Goal: Task Accomplishment & Management: Use online tool/utility

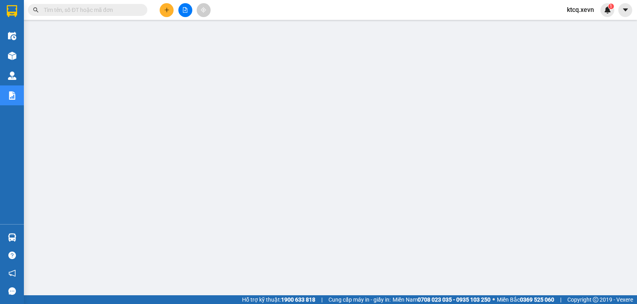
click at [52, 9] on input "text" at bounding box center [91, 10] width 94 height 9
paste input "TB20101250012"
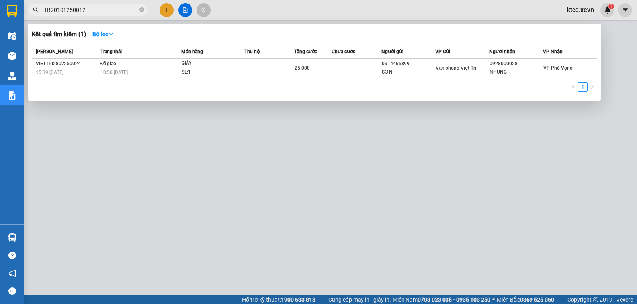
type input "TB20101250012"
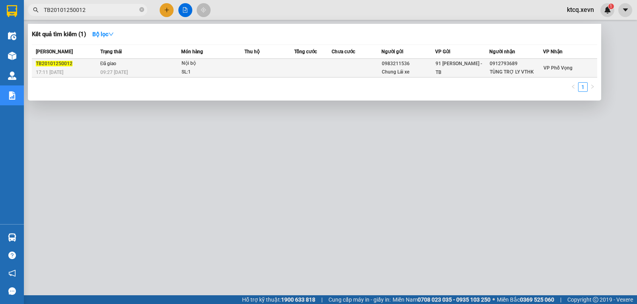
click at [58, 66] on span "TB20101250012" at bounding box center [54, 64] width 37 height 6
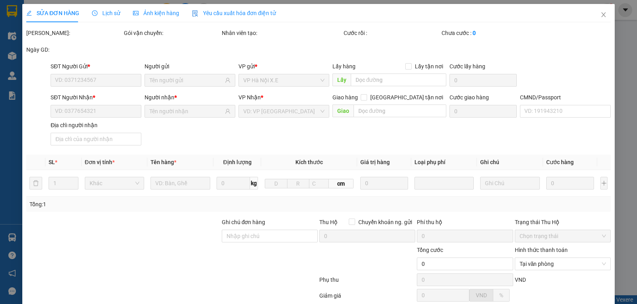
type input "0983211536"
type input "Chung Lái xe"
type input "0912793689"
type input "TÙNG TRỢ LY VTHK"
type input "1"
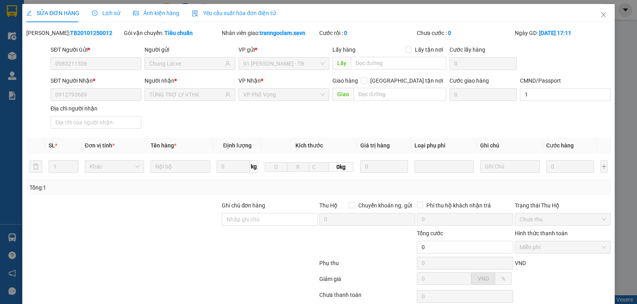
click at [109, 13] on span "Lịch sử" at bounding box center [106, 13] width 28 height 6
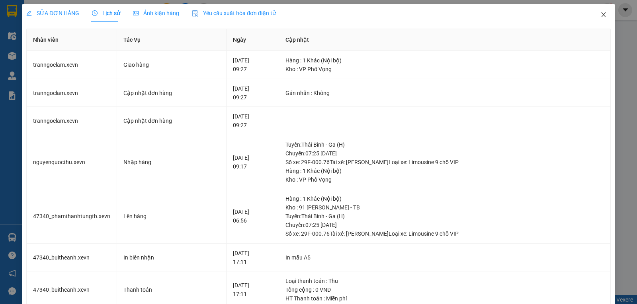
click at [600, 16] on icon "close" at bounding box center [603, 15] width 6 height 6
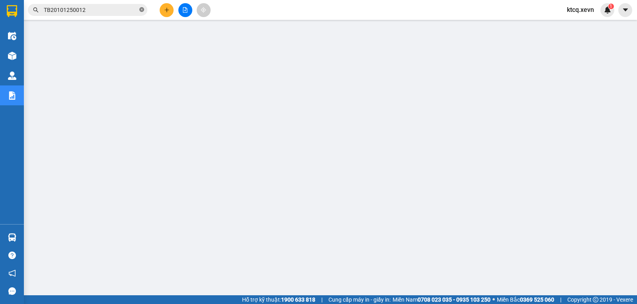
click at [141, 12] on icon "close-circle" at bounding box center [141, 9] width 5 height 5
paste input "VPNĐ0101250073"
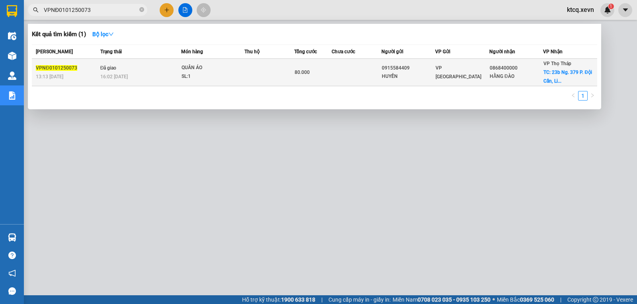
type input "VPNĐ0101250073"
click at [47, 66] on span "VPNĐ0101250073" at bounding box center [56, 68] width 41 height 6
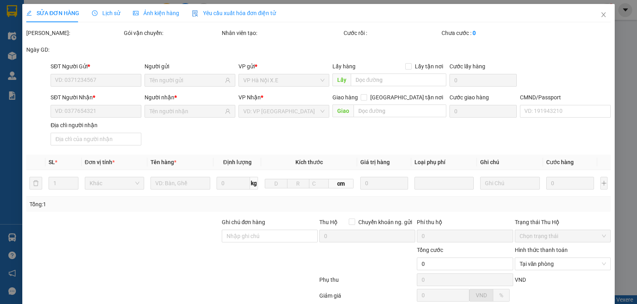
type input "0915584409"
type input "HUYỀN"
type input "0868400000"
type input "HẰNG ĐÀO"
checkbox input "true"
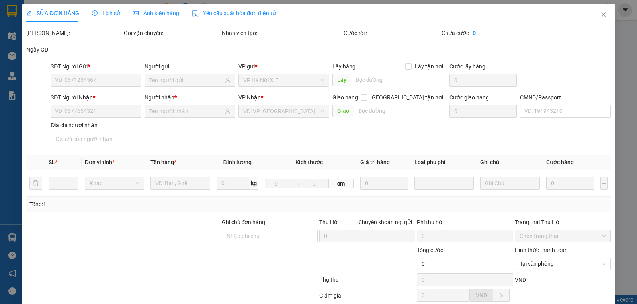
type input "23b Ng. 379 P. Đội Cấn, Liễu Giai, [GEOGRAPHIC_DATA], [GEOGRAPHIC_DATA], [GEOGR…"
type input "50.000"
type input "036098005993 [PERSON_NAME] 1998"
type input "80.000"
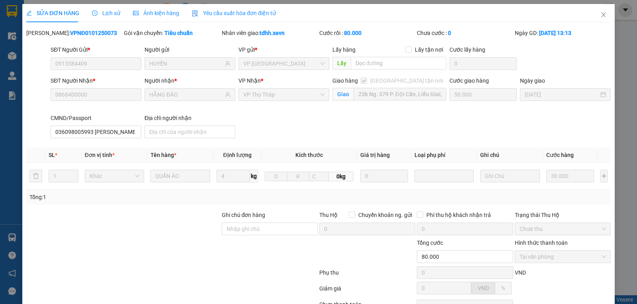
click at [111, 8] on div "Lịch sử" at bounding box center [106, 13] width 28 height 18
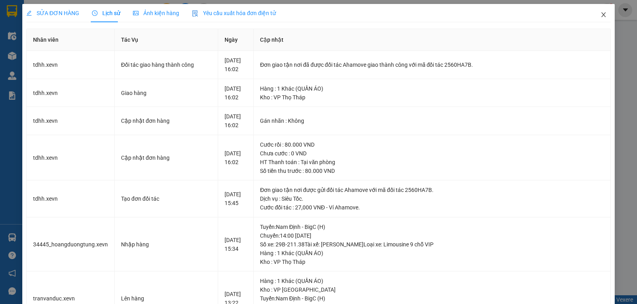
click at [600, 12] on icon "close" at bounding box center [603, 15] width 6 height 6
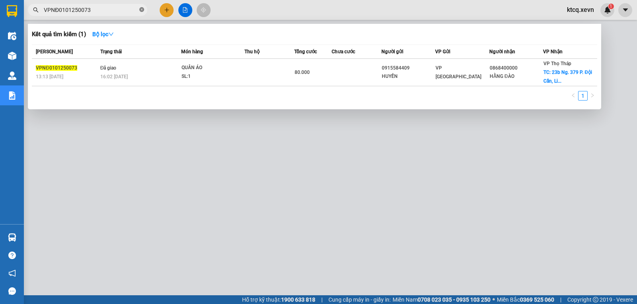
click at [139, 11] on icon "close-circle" at bounding box center [141, 9] width 5 height 5
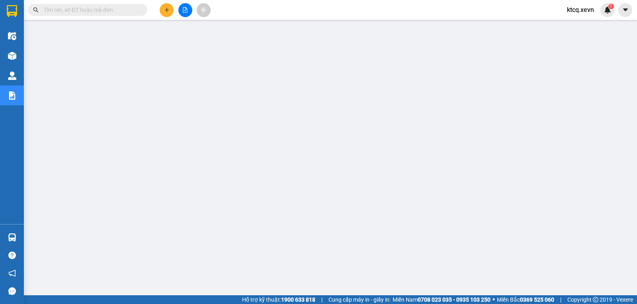
paste input "VPNĐ0101250139"
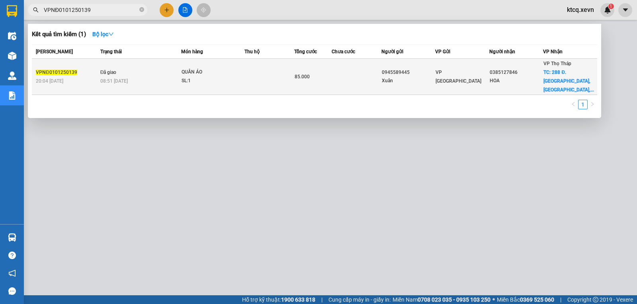
type input "VPNĐ0101250139"
click at [62, 70] on span "VPNĐ0101250139" at bounding box center [56, 73] width 41 height 6
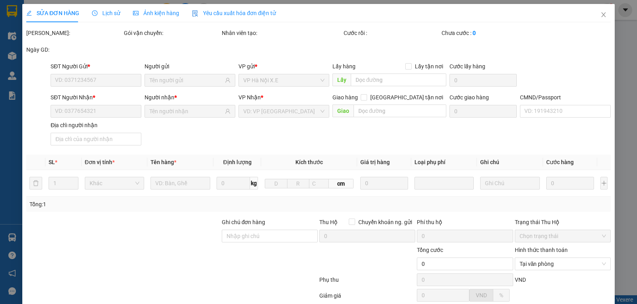
type input "0945589445"
type input "Xuân"
type input "0385127846"
type input "HOA"
checkbox input "true"
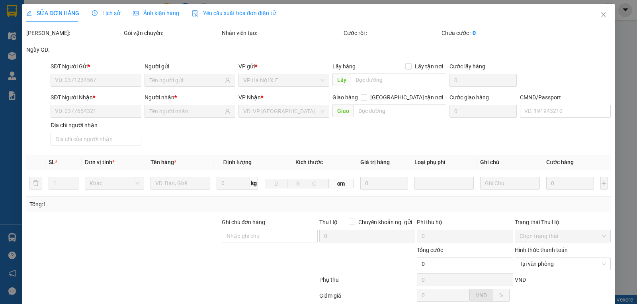
type input "288 Đ. [GEOGRAPHIC_DATA], [GEOGRAPHIC_DATA], [GEOGRAPHIC_DATA], [GEOGRAPHIC_DAT…"
type input "60.000"
type input "001182040936 [PERSON_NAME] 1982"
type input "85.000"
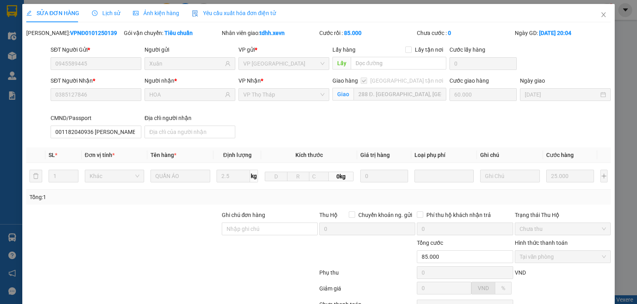
click at [107, 12] on span "Lịch sử" at bounding box center [106, 13] width 28 height 6
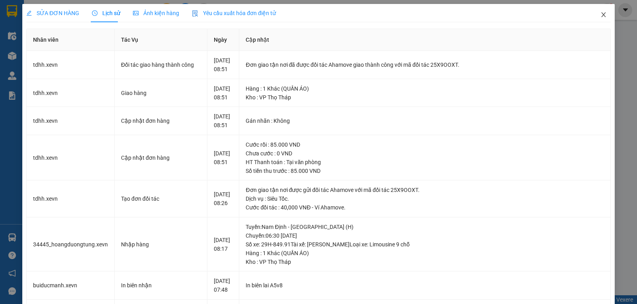
click at [600, 13] on icon "close" at bounding box center [603, 15] width 6 height 6
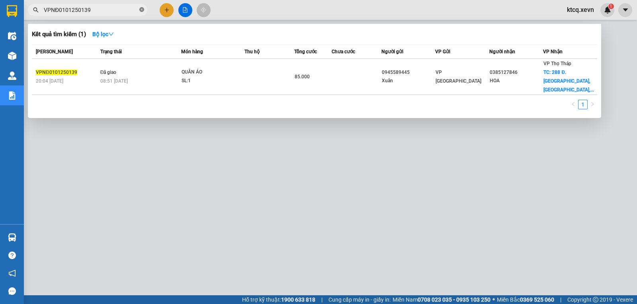
click at [141, 12] on icon "close-circle" at bounding box center [141, 9] width 5 height 5
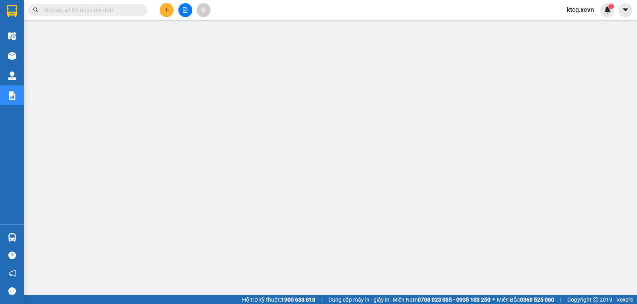
paste input "VPNĐ0101250104"
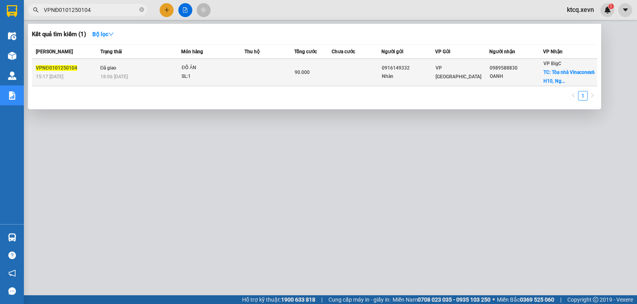
type input "VPNĐ0101250104"
click at [63, 69] on span "VPNĐ0101250104" at bounding box center [56, 68] width 41 height 6
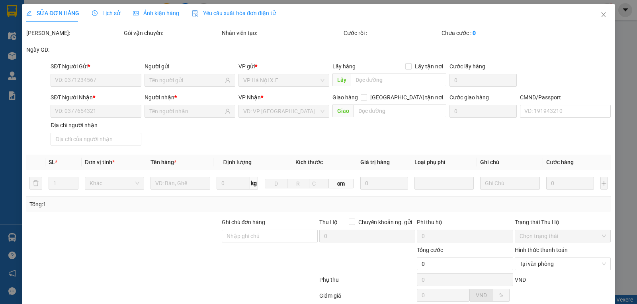
type input "0916149332"
type input "Nhàn"
type input "0989588830"
type input "OANH"
checkbox input "true"
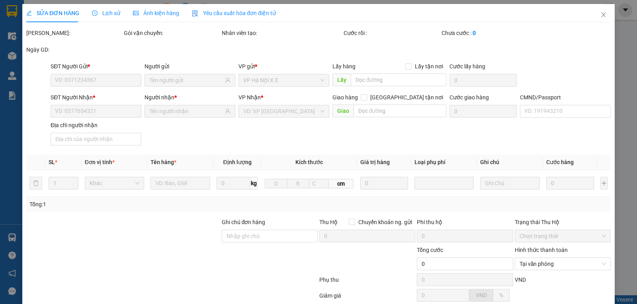
type input "Tòa nhà Vinaconex6 H10, Ng. 475 Đ. [PERSON_NAME], [GEOGRAPHIC_DATA], [GEOGRAPHI…"
type input "60.000"
type input "Ship 0355093685 Hoàng"
type input "90.000"
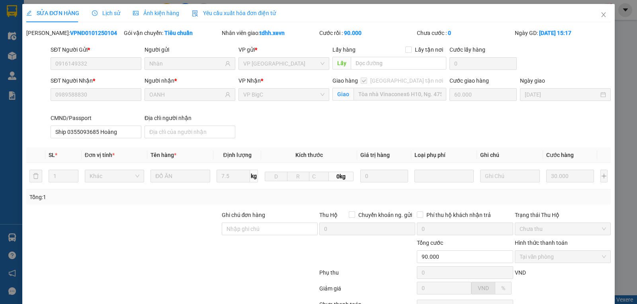
click at [106, 12] on span "Lịch sử" at bounding box center [106, 13] width 28 height 6
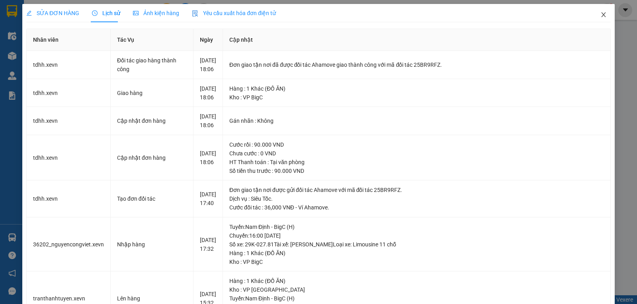
click at [600, 13] on icon "close" at bounding box center [603, 15] width 6 height 6
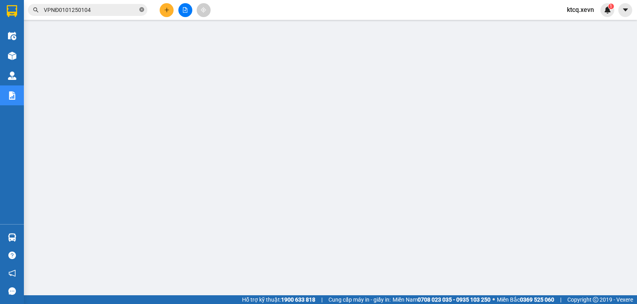
click at [140, 12] on icon "close-circle" at bounding box center [141, 9] width 5 height 5
paste input "VPNĐ0101250090"
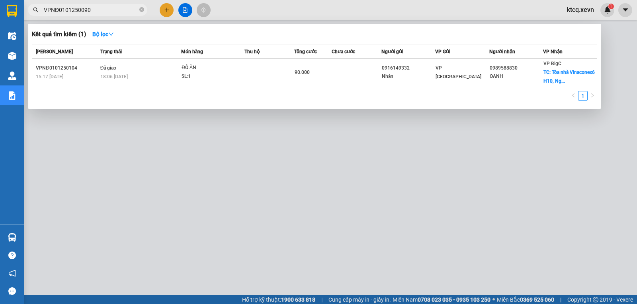
type input "VPNĐ0101250090"
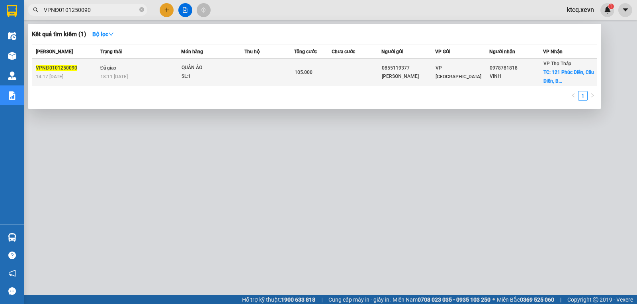
click at [64, 66] on span "VPNĐ0101250090" at bounding box center [56, 68] width 41 height 6
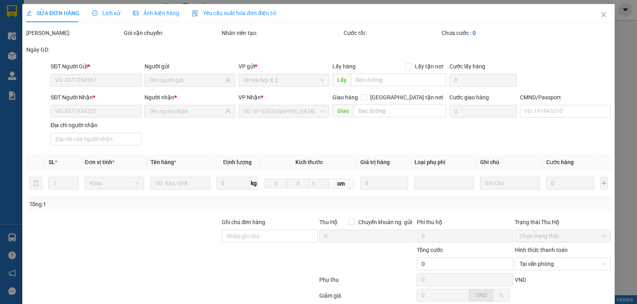
type input "0855119377"
type input "[PERSON_NAME]"
type input "0978781818"
type input "VINH"
checkbox input "true"
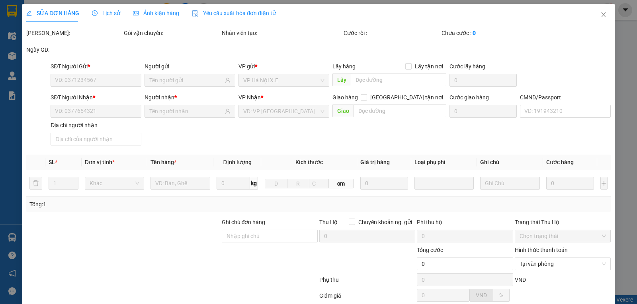
type input "121 Phúc Diễn, [GEOGRAPHIC_DATA], [GEOGRAPHIC_DATA], [GEOGRAPHIC_DATA] 100000, …"
type input "65.000"
type input "SHIP 0911751599 CHỊ [PERSON_NAME]"
type input "cần dây"
type input "105.000"
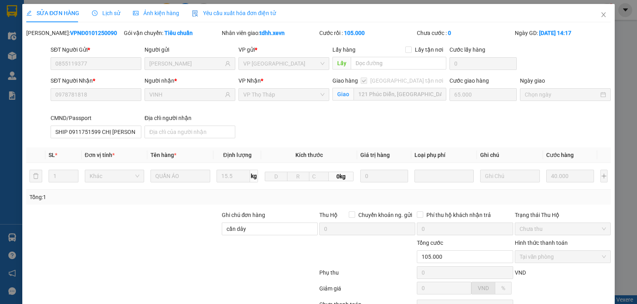
click at [105, 12] on span "Lịch sử" at bounding box center [106, 13] width 28 height 6
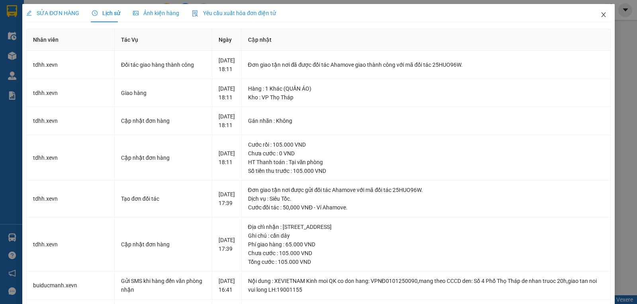
click at [600, 13] on icon "close" at bounding box center [603, 15] width 6 height 6
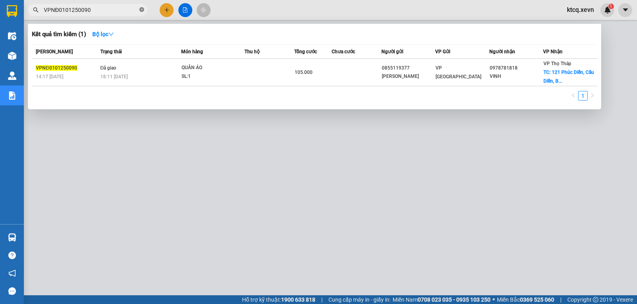
click at [142, 8] on icon "close-circle" at bounding box center [141, 9] width 5 height 5
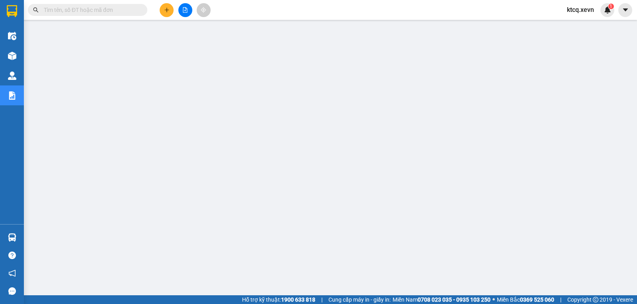
paste input "VPNĐ0101250063"
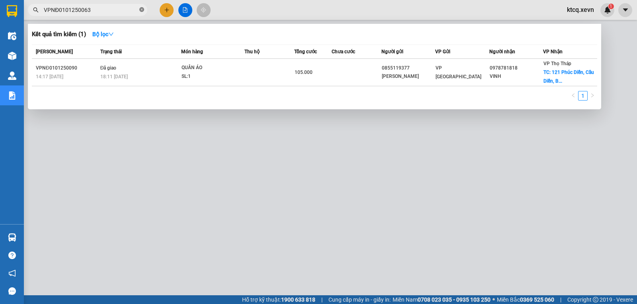
type input "VPNĐ0101250063"
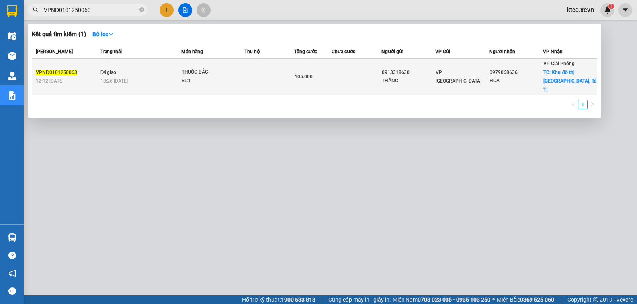
click at [44, 70] on span "VPNĐ0101250063" at bounding box center [56, 73] width 41 height 6
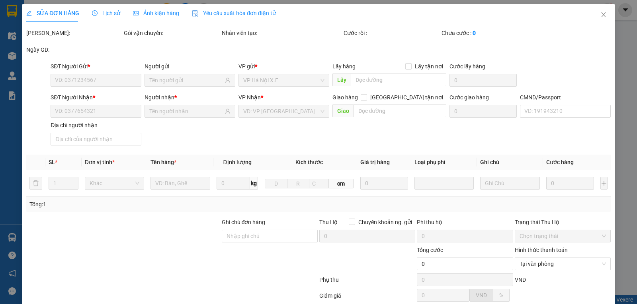
type input "0913318630"
type input "THẮNG"
type input "0979068636"
type input "HOA"
checkbox input "true"
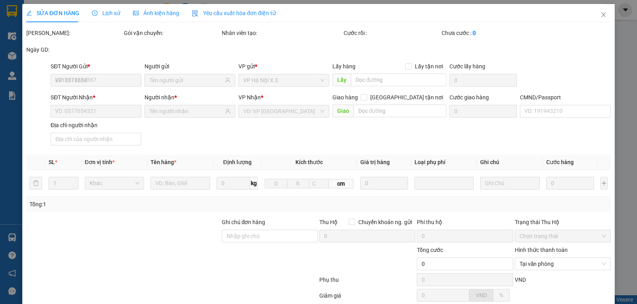
type input "Khu đô thị [GEOGRAPHIC_DATA], [GEOGRAPHIC_DATA], [GEOGRAPHIC_DATA], [GEOGRAPHIC…"
type input "70.000"
type input "1"
type input "cần dây"
type input "105.000"
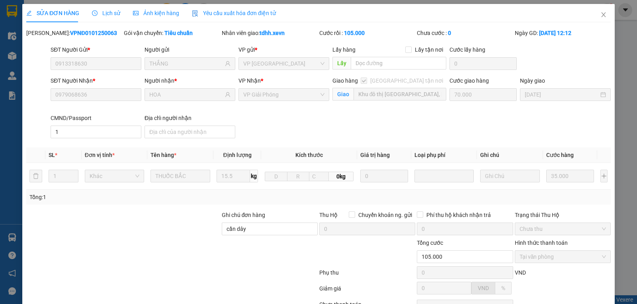
click at [104, 13] on span "Lịch sử" at bounding box center [106, 13] width 28 height 6
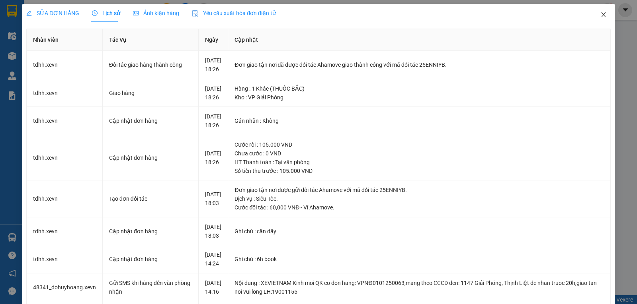
click at [600, 12] on icon "close" at bounding box center [603, 15] width 6 height 6
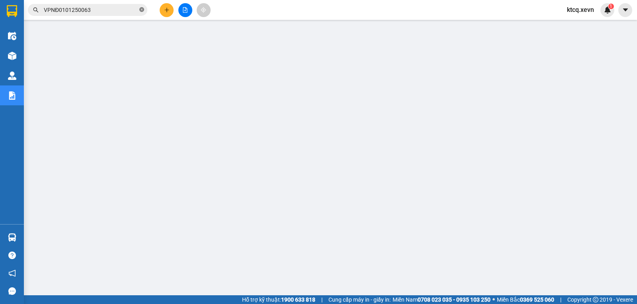
click at [141, 10] on icon "close-circle" at bounding box center [141, 9] width 5 height 5
paste input "VPNB0101250062"
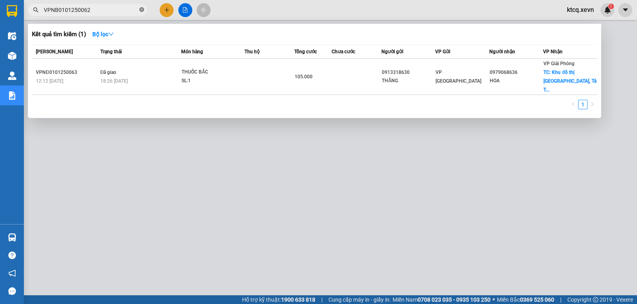
type input "VPNB0101250062"
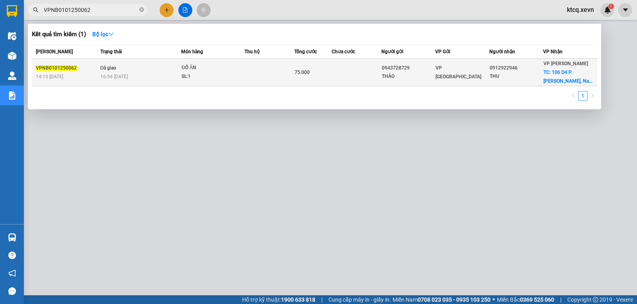
click at [53, 69] on span "VPNB0101250062" at bounding box center [56, 68] width 41 height 6
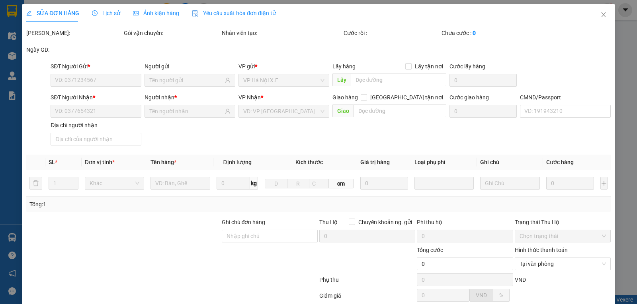
type input "0943728729"
type input "THẢO"
type input "0912922946"
type input "THU"
checkbox input "true"
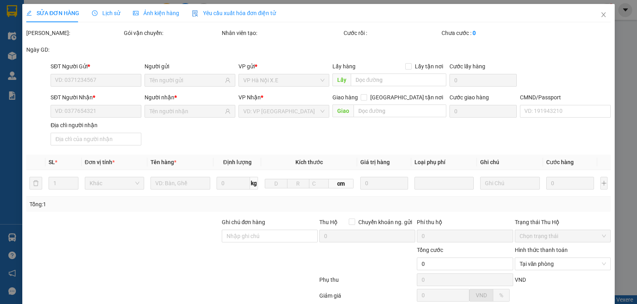
type input "106 D4 P. [PERSON_NAME], [GEOGRAPHIC_DATA], [GEOGRAPHIC_DATA], [GEOGRAPHIC_DATA…"
type input "45.000"
type input "1"
type input "75.000"
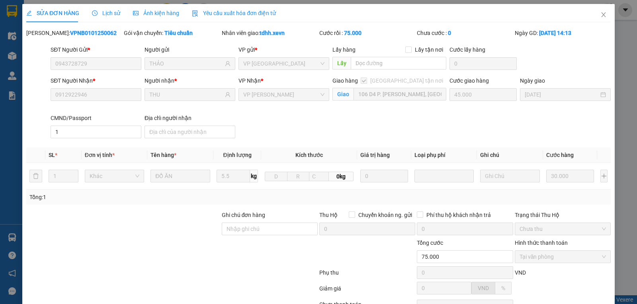
click at [113, 17] on div "Lịch sử" at bounding box center [106, 13] width 28 height 9
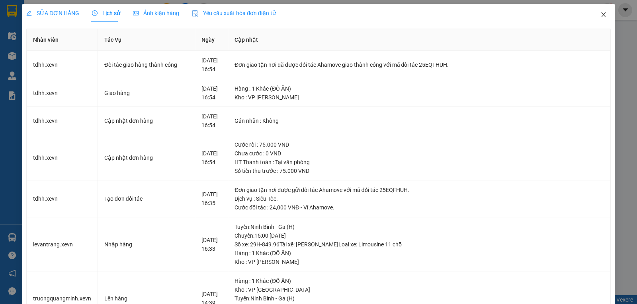
click at [600, 12] on icon "close" at bounding box center [603, 15] width 6 height 6
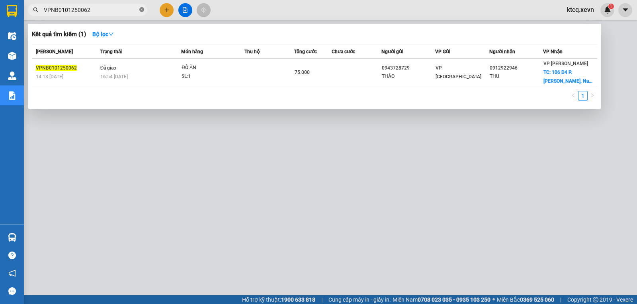
click at [144, 11] on icon "close-circle" at bounding box center [141, 9] width 5 height 5
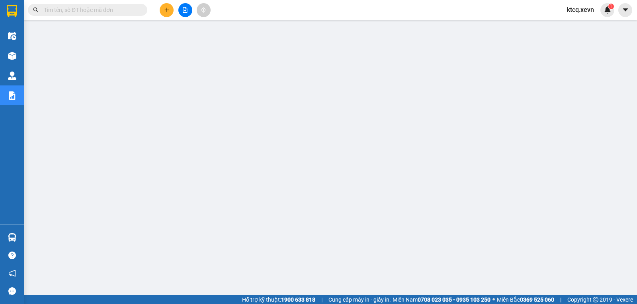
paste input "VPNB0101250004"
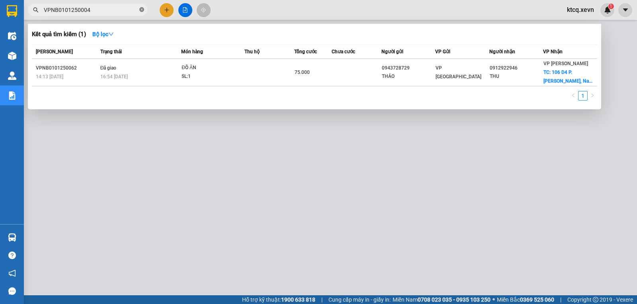
type input "VPNB0101250004"
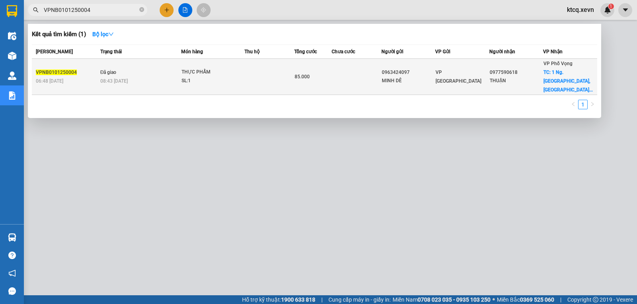
click at [49, 70] on span "VPNB0101250004" at bounding box center [56, 73] width 41 height 6
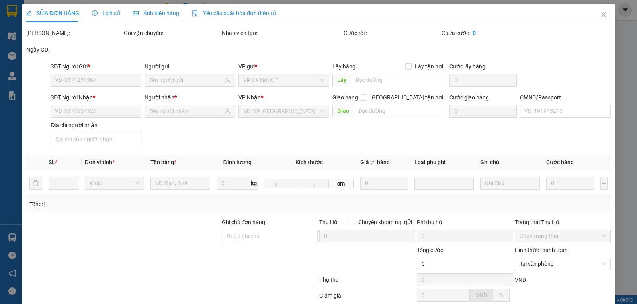
type input "0963424097"
type input "MINH DÊ"
type input "0977590618"
type input "THUẬN"
checkbox input "true"
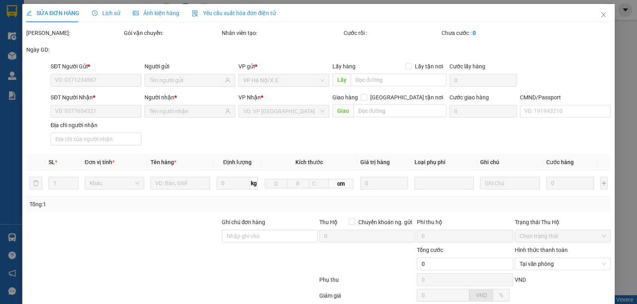
type input "1 Ng. [GEOGRAPHIC_DATA], [GEOGRAPHIC_DATA], [GEOGRAPHIC_DATA], [GEOGRAPHIC_DATA…"
type input "50.000"
type input "1"
type input "cần dây"
type input "85.000"
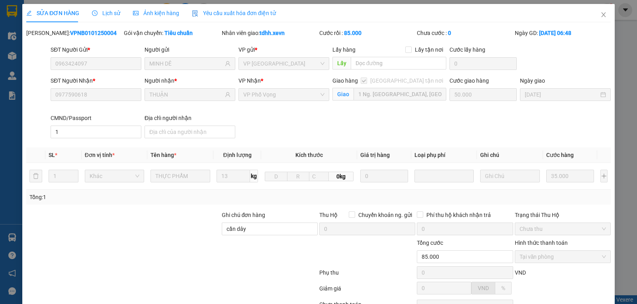
click at [104, 16] on span "Lịch sử" at bounding box center [106, 13] width 28 height 6
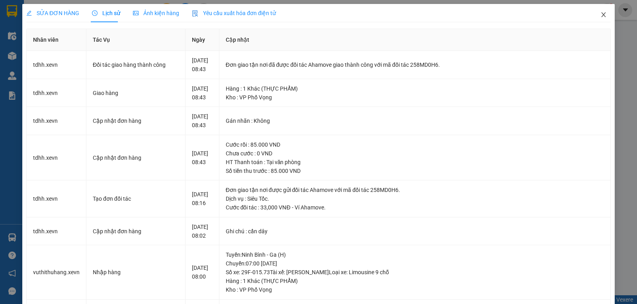
click at [600, 16] on icon "close" at bounding box center [603, 15] width 6 height 6
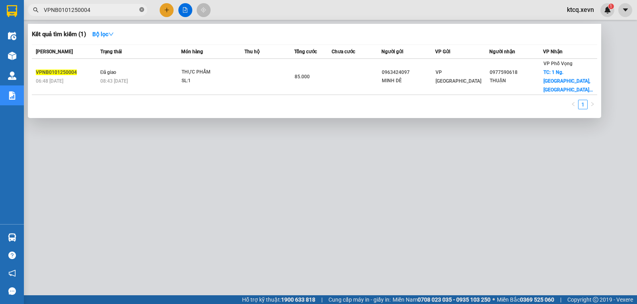
click at [142, 11] on icon "close-circle" at bounding box center [141, 9] width 5 height 5
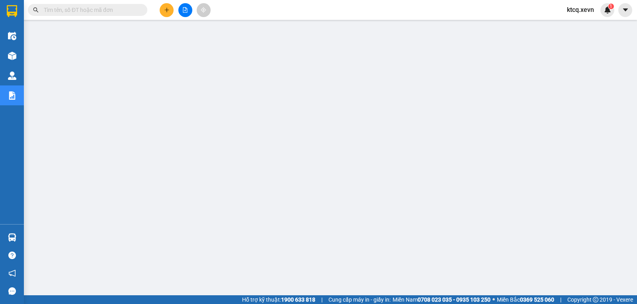
paste input "VPNB0101250018"
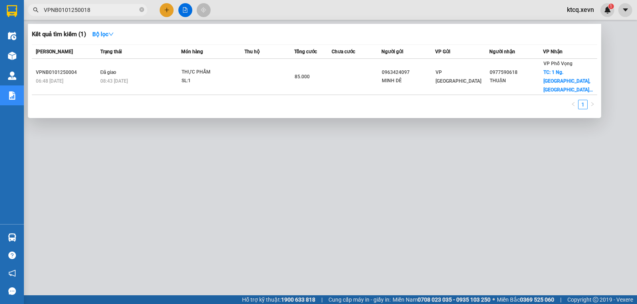
type input "VPNB0101250018"
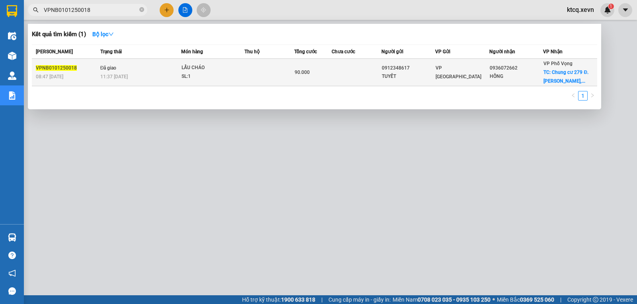
click at [46, 66] on span "VPNB0101250018" at bounding box center [56, 68] width 41 height 6
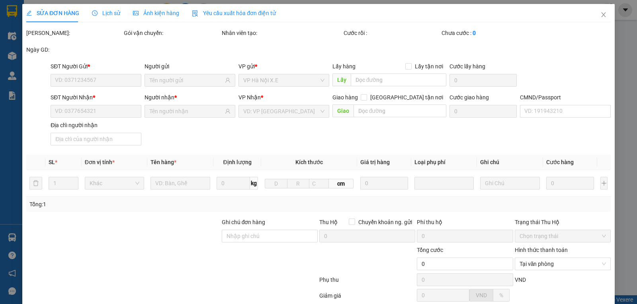
type input "0912348617"
type input "TUYẾT"
type input "0936072662"
type input "HỒNG"
checkbox input "true"
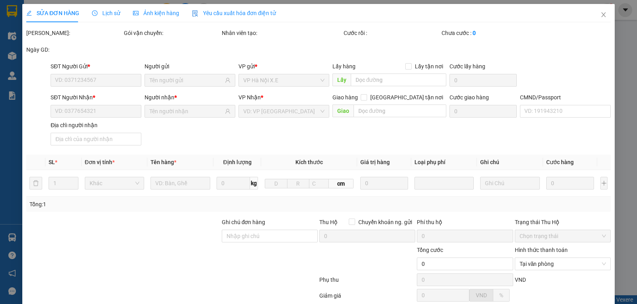
type input "Chung cư 279 Đ. [PERSON_NAME], [PERSON_NAME], Hai Bà Trưng, [GEOGRAPHIC_DATA], …"
type input "50.000"
type input "037083003467 [PERSON_NAME]"
type input "cần dây"
type input "90.000"
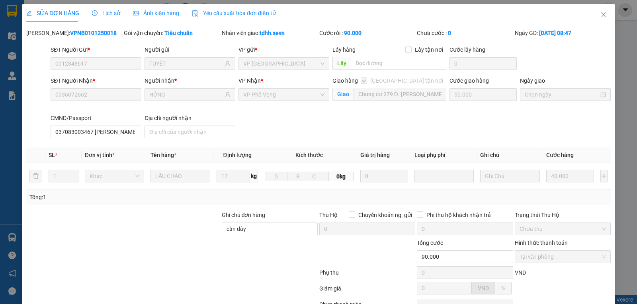
click at [97, 12] on span "Lịch sử" at bounding box center [106, 13] width 28 height 6
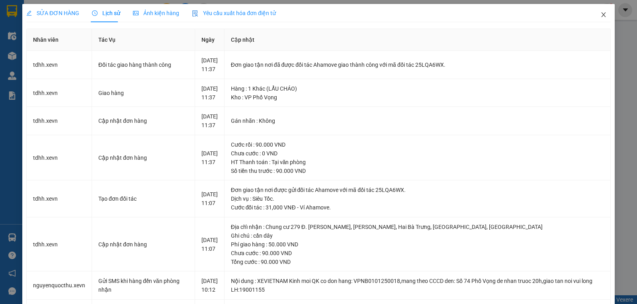
click at [600, 13] on icon "close" at bounding box center [603, 15] width 6 height 6
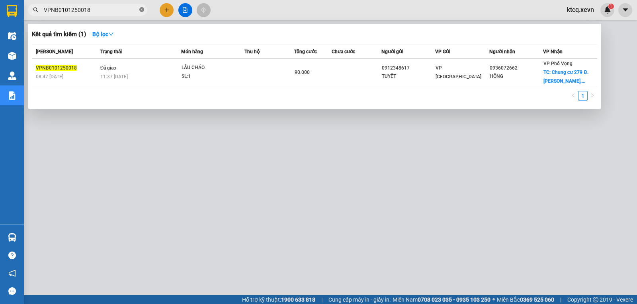
click at [140, 10] on icon "close-circle" at bounding box center [141, 9] width 5 height 5
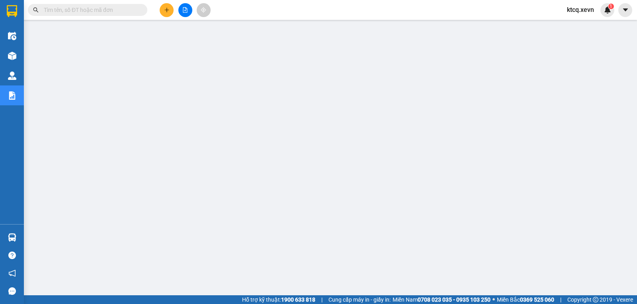
paste input "VPNB0101250028"
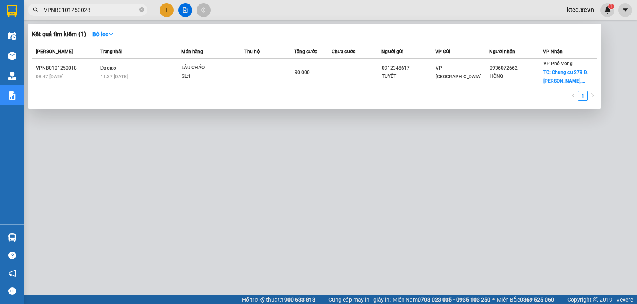
type input "VPNB0101250028"
click at [144, 9] on span "VPNB0101250028" at bounding box center [87, 10] width 119 height 12
click at [143, 9] on icon "close-circle" at bounding box center [141, 9] width 5 height 5
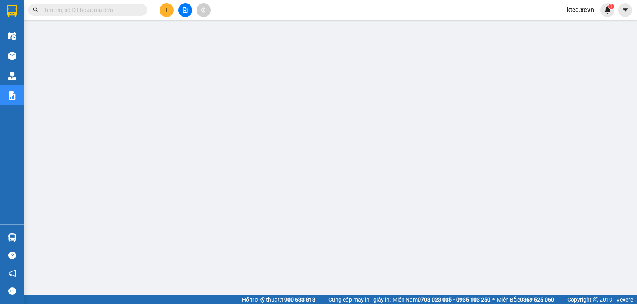
paste input "VPNB0101250028"
type input "VPNB0101250028"
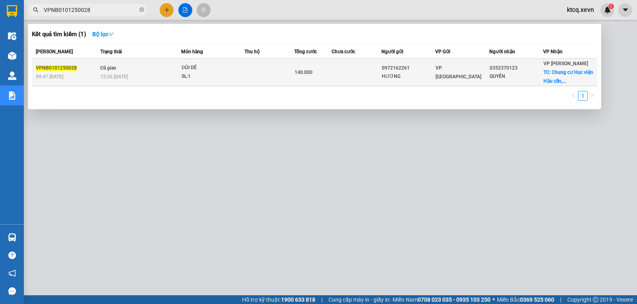
click at [66, 69] on span "VPNB0101250028" at bounding box center [56, 68] width 41 height 6
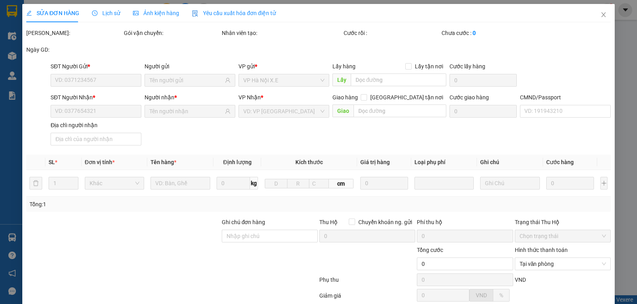
type input "0972162261"
type input "HƯƠNG"
type input "0352370123"
type input "QUYÊN"
checkbox input "true"
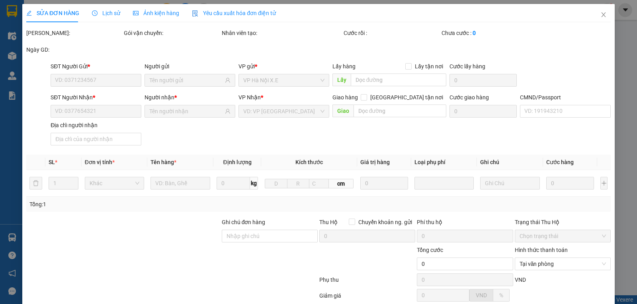
type input "Chung cư [GEOGRAPHIC_DATA], [GEOGRAPHIC_DATA], [GEOGRAPHIC_DATA], [GEOGRAPHIC_D…"
type input "110.000"
type input "001058005026"
type input "140.000"
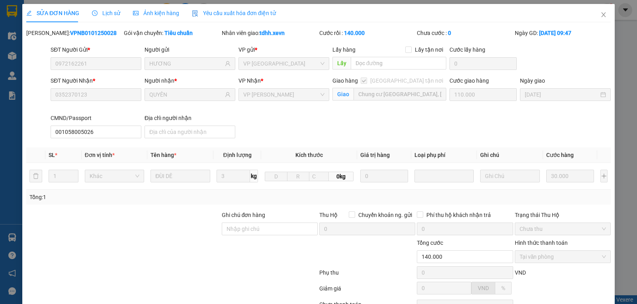
click at [97, 16] on span "Lịch sử" at bounding box center [106, 13] width 28 height 6
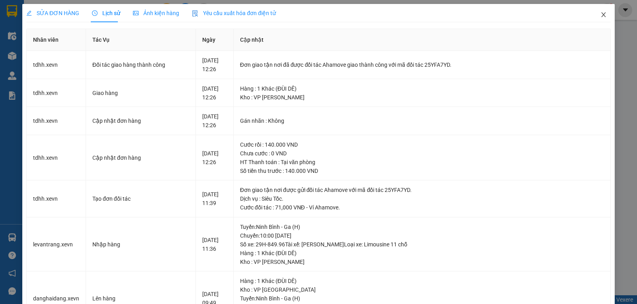
click at [601, 16] on span "Close" at bounding box center [603, 15] width 22 height 22
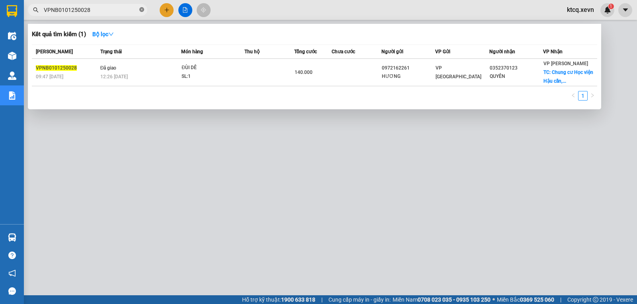
click at [141, 8] on icon "close-circle" at bounding box center [141, 9] width 5 height 5
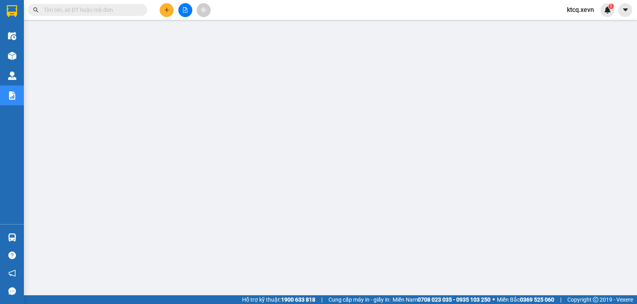
paste input "VPPV3107250313"
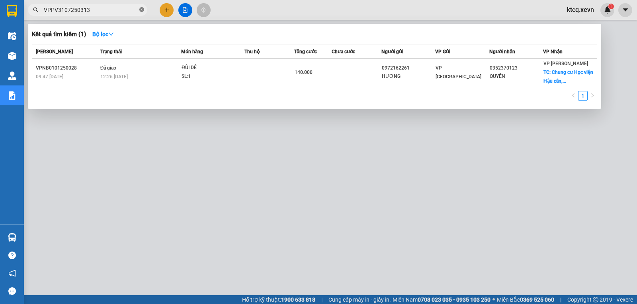
type input "VPPV3107250313"
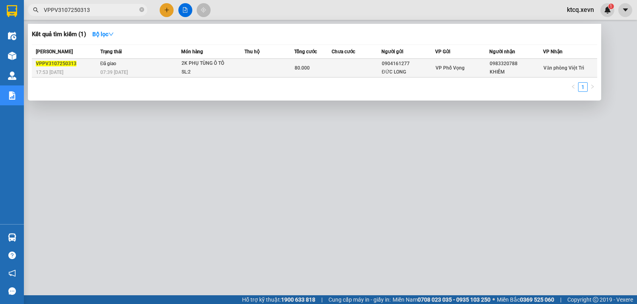
click at [54, 65] on span "VPPV3107250313" at bounding box center [56, 64] width 41 height 6
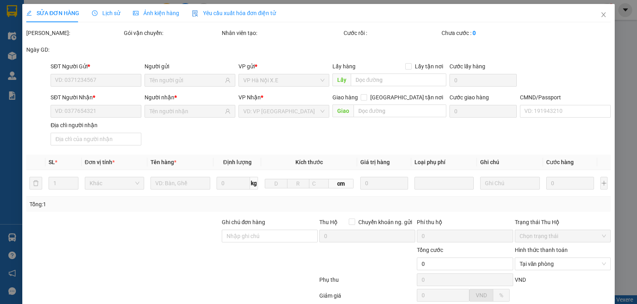
type input "0904161277"
type input "ĐỨC LONG"
type input "0983320788"
type input "KHIÊM"
type input "025084018991 [PERSON_NAME]"
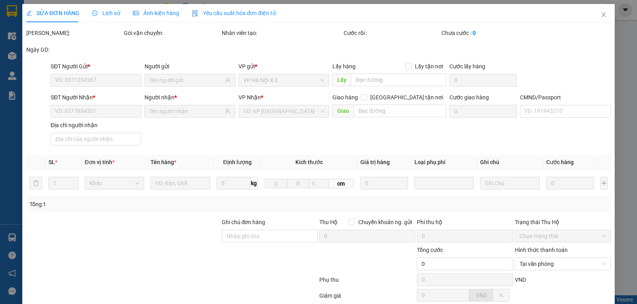
type input "80.000"
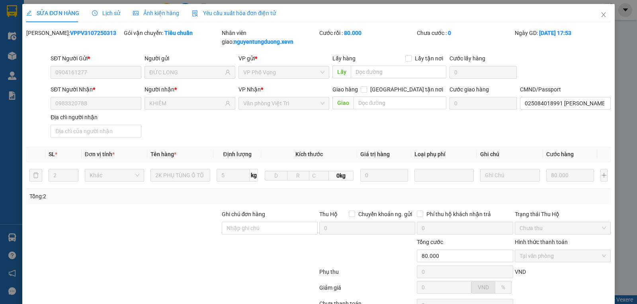
click at [97, 12] on span "Lịch sử" at bounding box center [106, 13] width 28 height 6
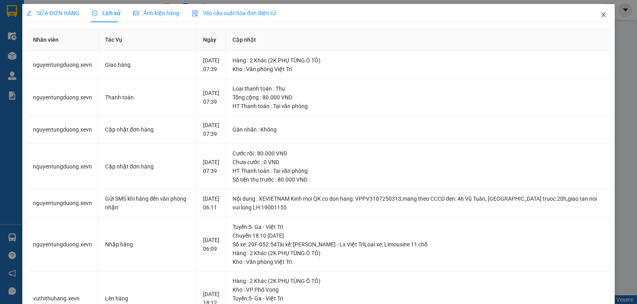
click at [600, 12] on icon "close" at bounding box center [603, 15] width 6 height 6
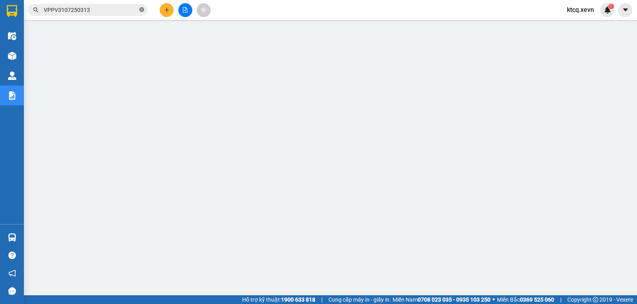
click at [142, 8] on icon "close-circle" at bounding box center [141, 9] width 5 height 5
paste input "VPNĐ0807250151"
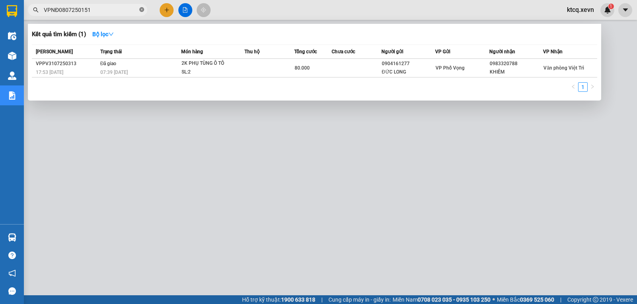
type input "VPNĐ0807250151"
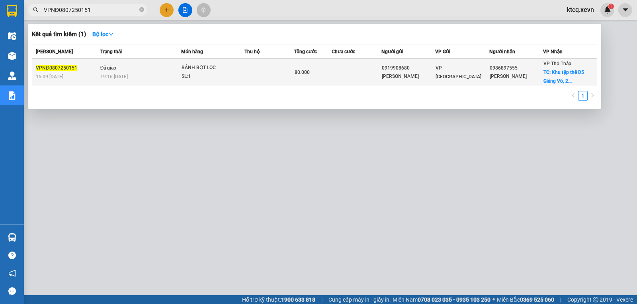
click at [63, 64] on div "VPNĐ0807250151" at bounding box center [67, 68] width 62 height 8
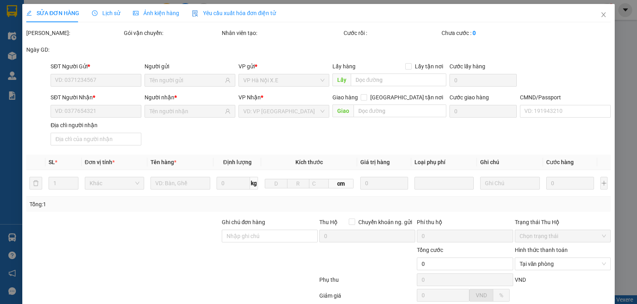
type input "0919908680"
type input "[PERSON_NAME]"
type input "0986897555"
type input "[PERSON_NAME]"
checkbox input "true"
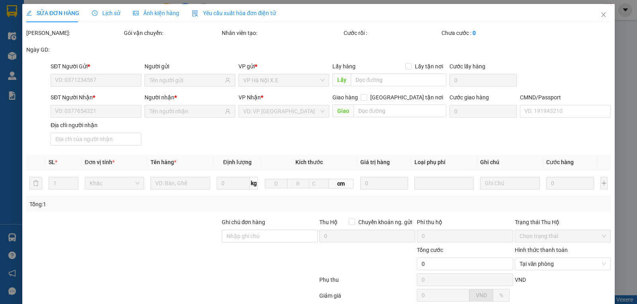
type input "Khu tập thể D5 Giảng Võ, 2RGC+JHC, D5, Khu tập thể Giảng Võ, [GEOGRAPHIC_DATA],…"
type input "50.000"
type input "001080002108 [PERSON_NAME]"
type input "80.000"
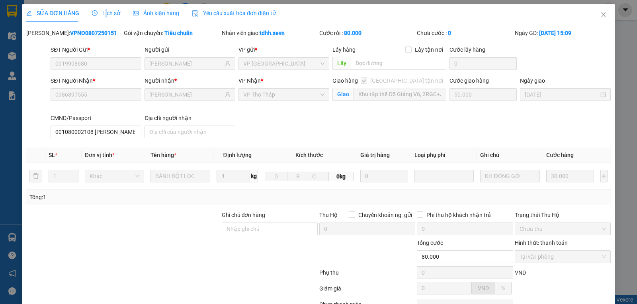
click at [104, 12] on span "Lịch sử" at bounding box center [106, 13] width 28 height 6
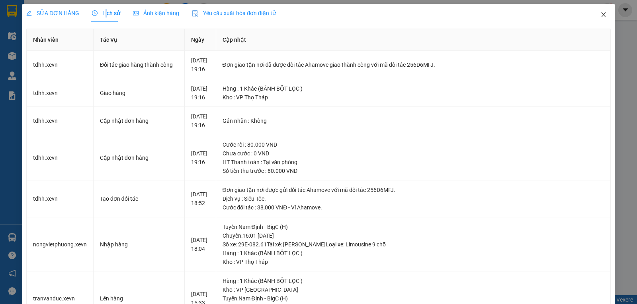
click at [601, 15] on span "Close" at bounding box center [603, 15] width 22 height 22
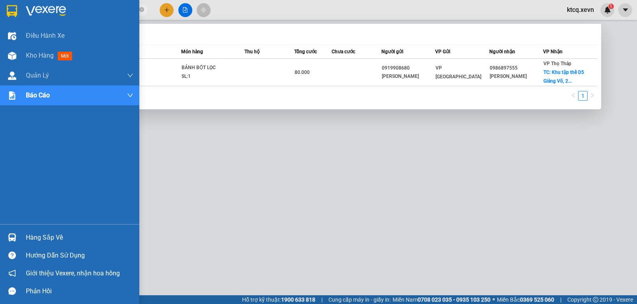
drag, startPoint x: 105, startPoint y: 10, endPoint x: 0, endPoint y: 7, distance: 105.1
click at [0, 7] on section "Kết quả tìm kiếm ( 1 ) Bộ lọc Mã ĐH Trạng thái Món hàng Thu hộ Tổng cước Chưa c…" at bounding box center [318, 152] width 637 height 304
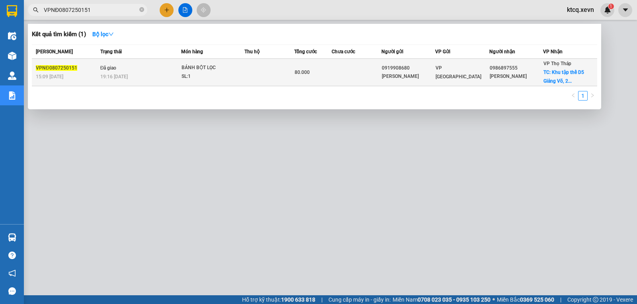
click at [74, 69] on span "VPNĐ0807250151" at bounding box center [56, 68] width 41 height 6
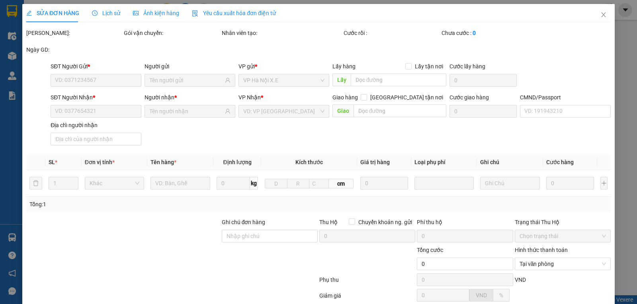
type input "0919908680"
type input "[PERSON_NAME]"
type input "0986897555"
type input "[PERSON_NAME]"
checkbox input "true"
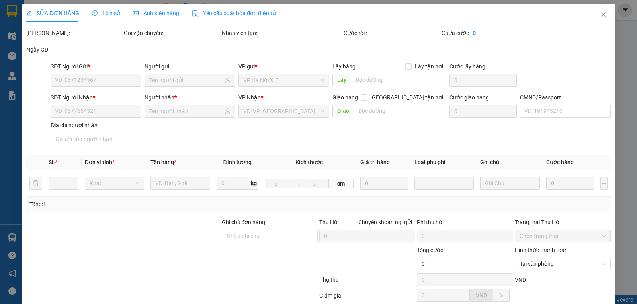
type input "Khu tập thể D5 Giảng Võ, 2RGC+JHC, D5, Khu tập thể Giảng Võ, [GEOGRAPHIC_DATA],…"
type input "50.000"
type input "001080002108 [PERSON_NAME]"
type input "80.000"
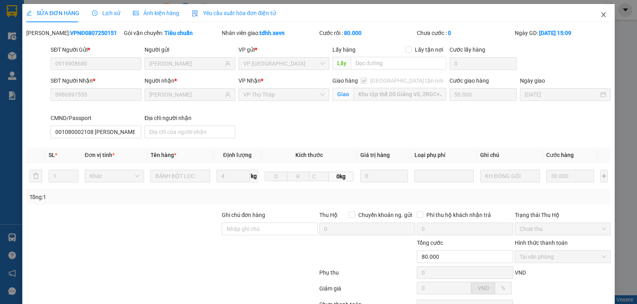
click at [601, 14] on icon "close" at bounding box center [603, 14] width 4 height 5
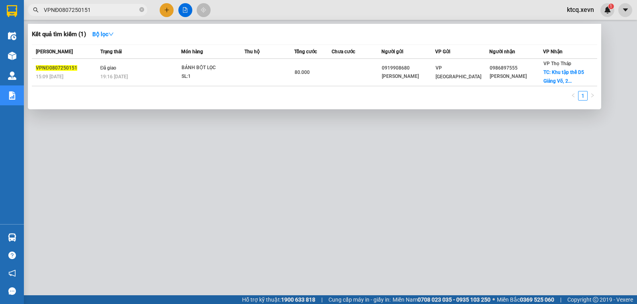
click at [127, 10] on input "VPNĐ0807250151" at bounding box center [91, 10] width 94 height 9
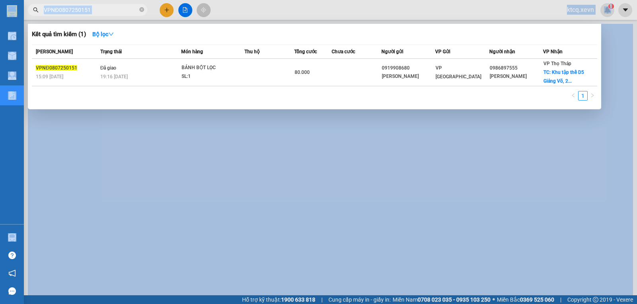
drag, startPoint x: 127, startPoint y: 5, endPoint x: 28, endPoint y: 2, distance: 99.1
click at [14, 0] on html "Kết quả tìm kiếm ( 1 ) Bộ lọc Mã ĐH Trạng thái Món hàng Thu hộ Tổng cước Chưa c…" at bounding box center [318, 152] width 637 height 304
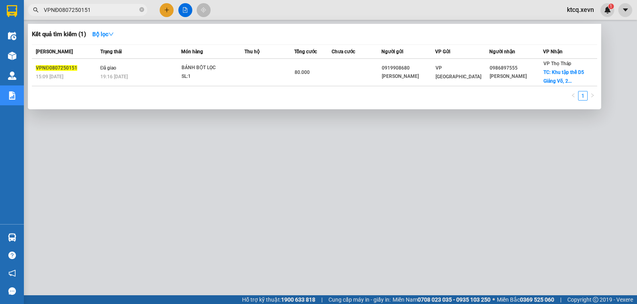
drag, startPoint x: 102, startPoint y: 13, endPoint x: 31, endPoint y: 14, distance: 71.2
click at [31, 14] on span "VPNĐ0807250151" at bounding box center [87, 10] width 119 height 12
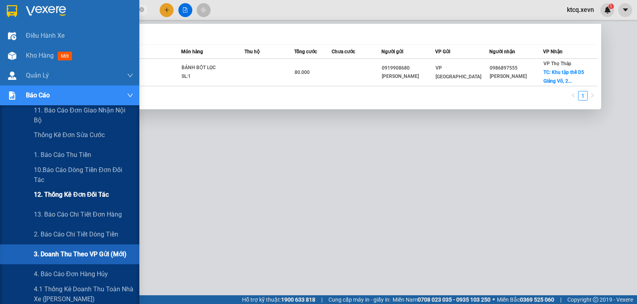
click at [53, 193] on span "12. Thống kê đơn đối tác" at bounding box center [71, 195] width 75 height 10
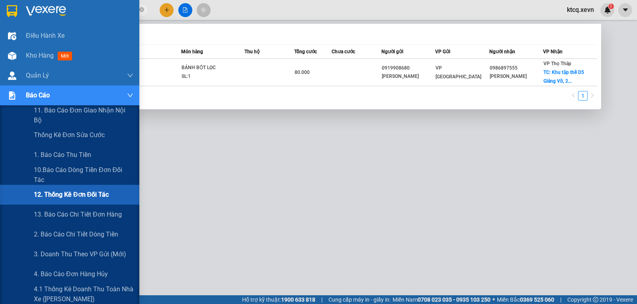
click at [97, 193] on span "12. Thống kê đơn đối tác" at bounding box center [71, 195] width 75 height 10
click at [60, 197] on span "12. Thống kê đơn đối tác" at bounding box center [71, 195] width 75 height 10
click at [61, 195] on span "12. Thống kê đơn đối tác" at bounding box center [71, 195] width 75 height 10
click at [67, 193] on span "12. Thống kê đơn đối tác" at bounding box center [71, 195] width 75 height 10
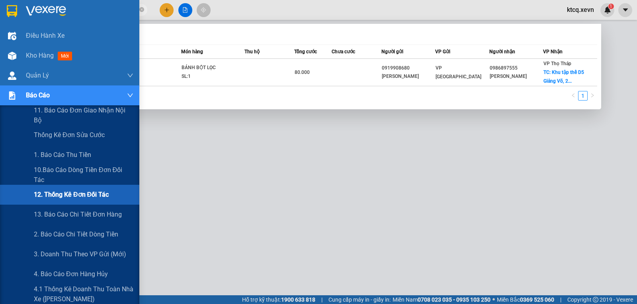
click at [68, 193] on span "12. Thống kê đơn đối tác" at bounding box center [71, 195] width 75 height 10
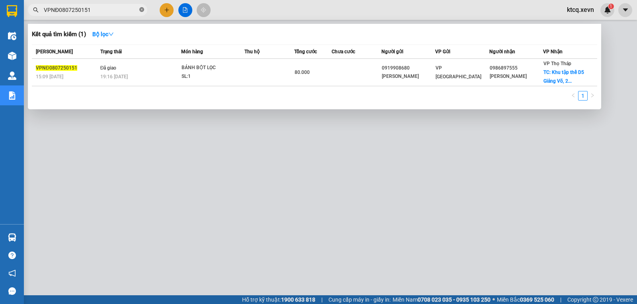
click at [142, 9] on icon "close-circle" at bounding box center [141, 9] width 5 height 5
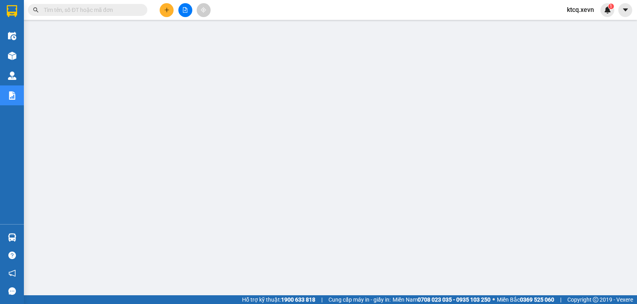
click at [101, 9] on input "text" at bounding box center [91, 10] width 94 height 9
paste input "VPNĐ0201250240"
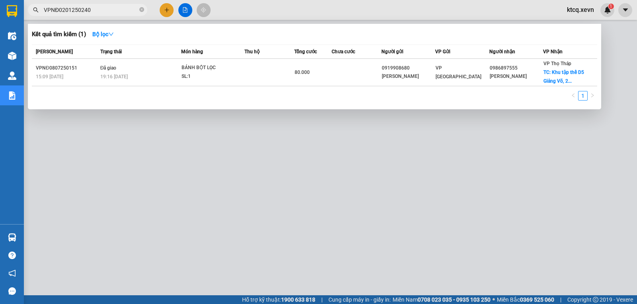
type input "VPNĐ0201250240"
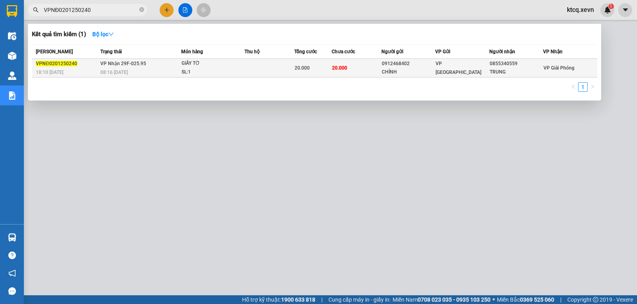
click at [70, 64] on span "VPNĐ0201250240" at bounding box center [56, 64] width 41 height 6
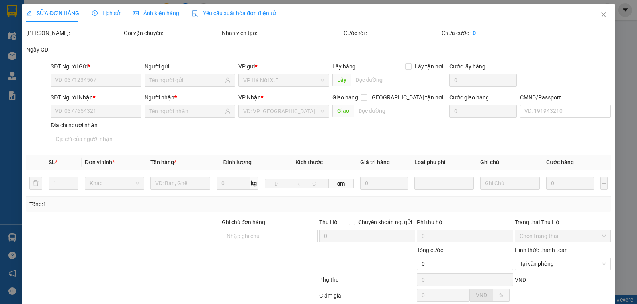
type input "0912468402"
type input "CHÍNH"
type input "0855340559"
type input "TRUNG"
type input "1"
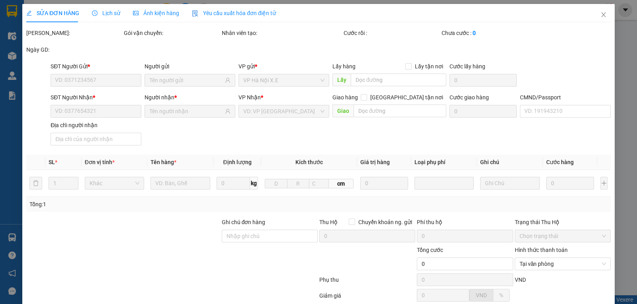
type input "20.000"
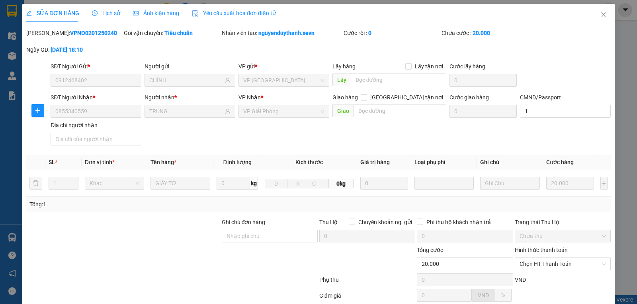
click at [107, 15] on span "Lịch sử" at bounding box center [106, 13] width 28 height 6
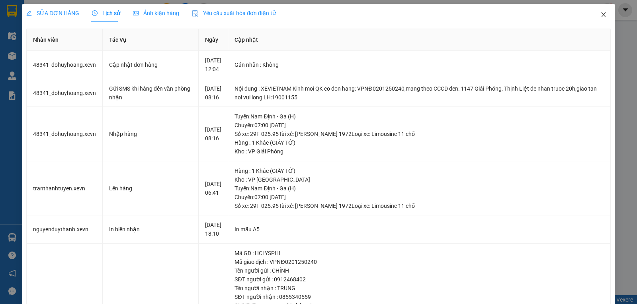
click at [600, 14] on icon "close" at bounding box center [603, 15] width 6 height 6
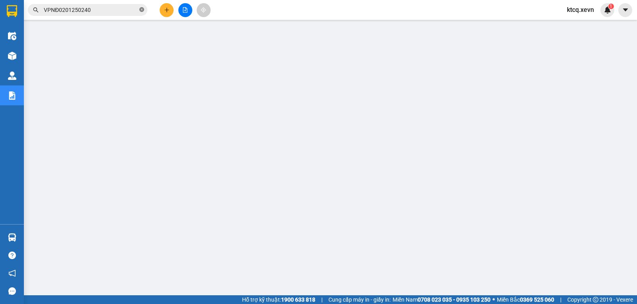
click at [141, 10] on icon "close-circle" at bounding box center [141, 9] width 5 height 5
paste input "VPPV0201250175"
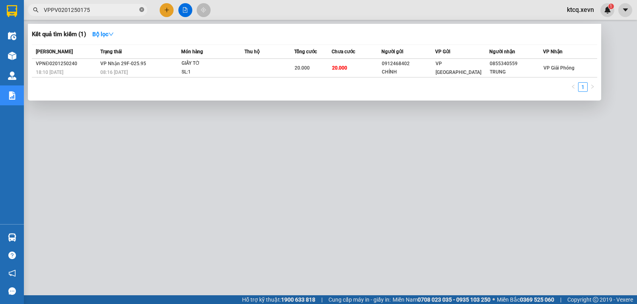
type input "VPPV0201250175"
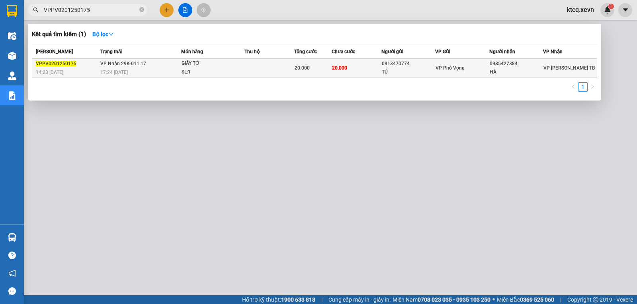
click at [56, 64] on span "VPPV0201250175" at bounding box center [56, 64] width 41 height 6
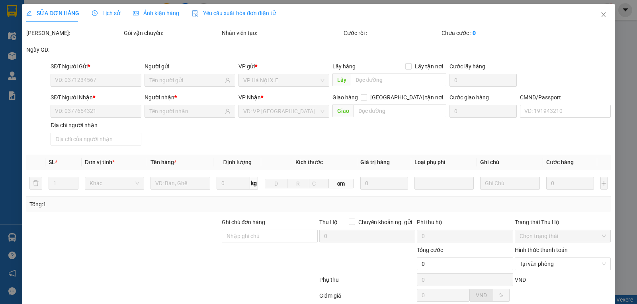
type input "0913470774"
type input "TÚ"
type input "0985427384"
type input "HÀ"
type input "20.000"
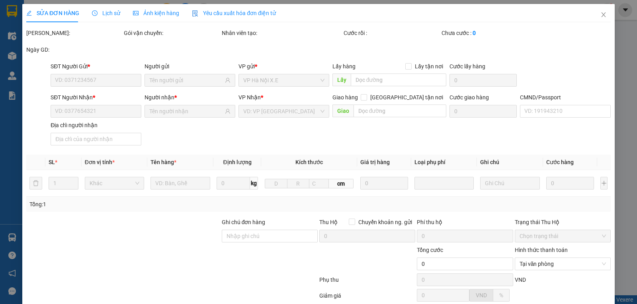
type input "20.000"
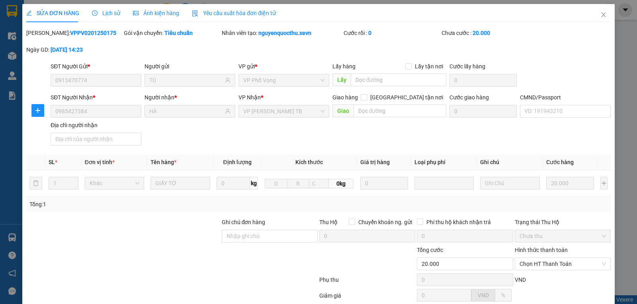
click at [111, 15] on span "Lịch sử" at bounding box center [106, 13] width 28 height 6
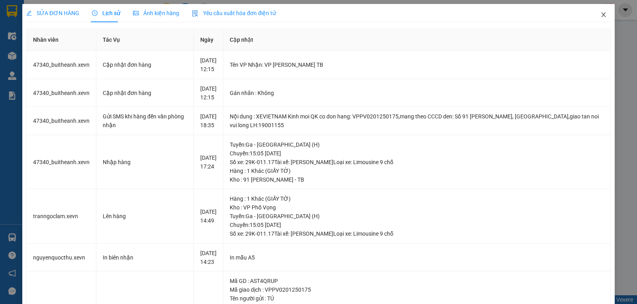
click at [601, 14] on icon "close" at bounding box center [603, 14] width 4 height 5
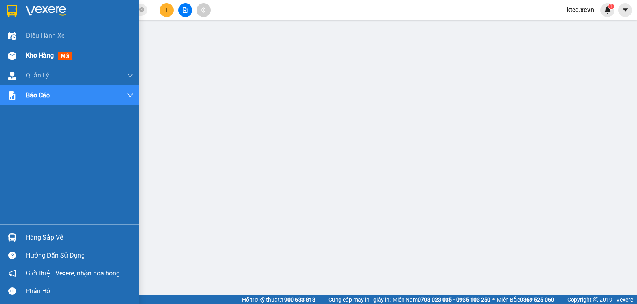
click at [41, 57] on span "Kho hàng" at bounding box center [40, 56] width 28 height 8
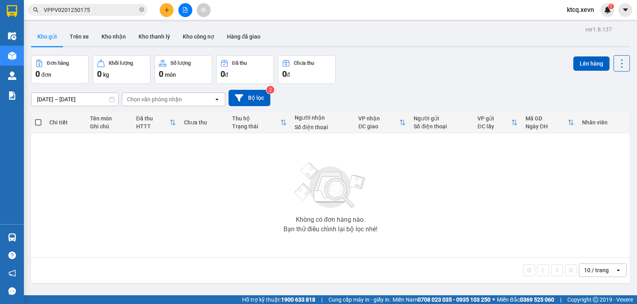
click at [104, 101] on input "[DATE] – [DATE]" at bounding box center [74, 99] width 87 height 13
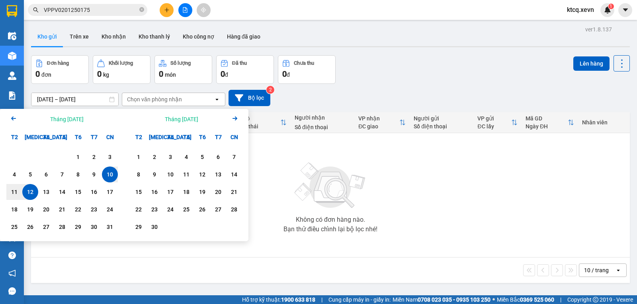
click at [16, 117] on icon "Arrow Left" at bounding box center [14, 119] width 10 height 10
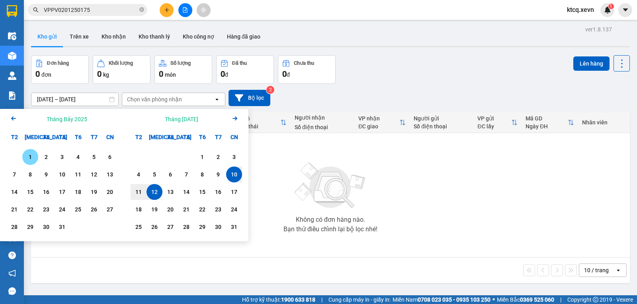
click at [16, 117] on icon "Arrow Left" at bounding box center [14, 119] width 10 height 10
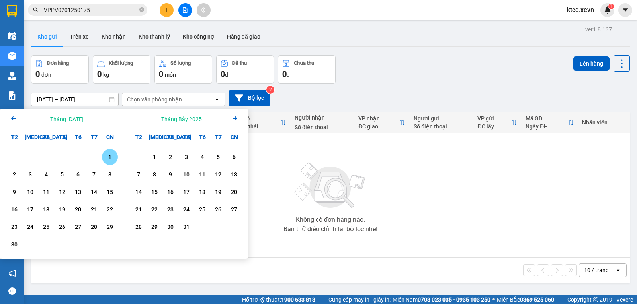
click at [16, 117] on icon "Arrow Left" at bounding box center [14, 119] width 10 height 10
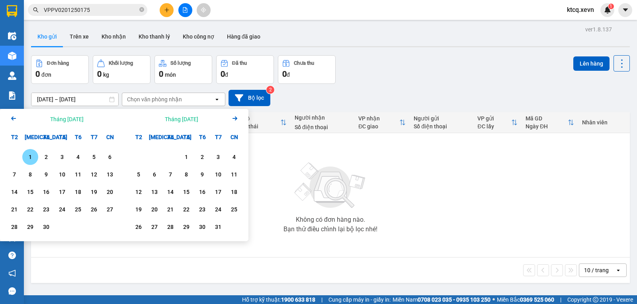
click at [16, 117] on icon "Arrow Left" at bounding box center [14, 119] width 10 height 10
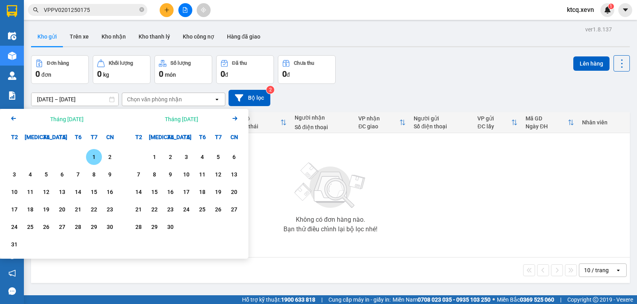
click at [16, 117] on icon "Arrow Left" at bounding box center [14, 119] width 10 height 10
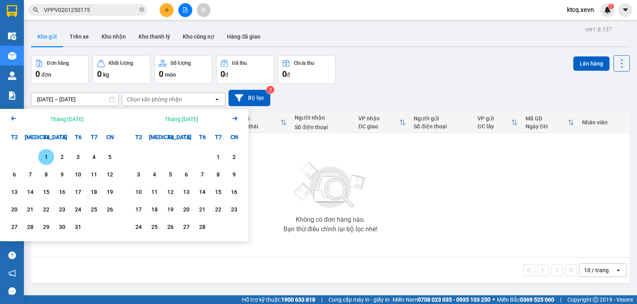
click at [16, 117] on icon "Arrow Left" at bounding box center [14, 119] width 10 height 10
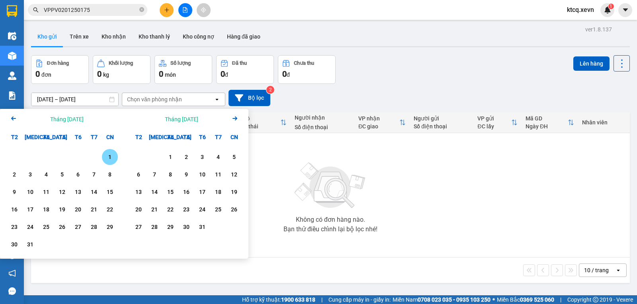
click at [16, 117] on icon "Arrow Left" at bounding box center [14, 119] width 10 height 10
click at [235, 117] on icon "Arrow Right" at bounding box center [235, 119] width 10 height 10
click at [170, 158] on div "1" at bounding box center [170, 157] width 11 height 10
click at [84, 101] on input "[DATE] – / /" at bounding box center [74, 99] width 87 height 13
click at [81, 99] on input "[DATE] – / /" at bounding box center [74, 99] width 87 height 13
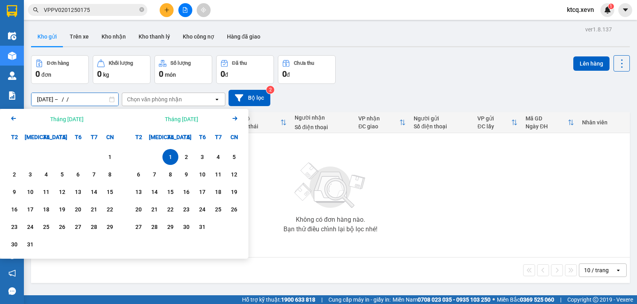
click at [86, 97] on input "[DATE] – / /" at bounding box center [74, 99] width 87 height 13
click at [75, 95] on input "[DATE] – / /" at bounding box center [74, 99] width 87 height 13
drag, startPoint x: 76, startPoint y: 97, endPoint x: 87, endPoint y: 97, distance: 11.5
click at [87, 97] on input "[DATE] – / /" at bounding box center [74, 99] width 87 height 13
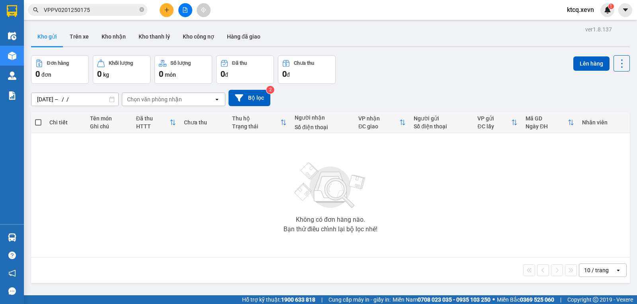
click at [111, 100] on icon at bounding box center [112, 100] width 6 height 6
click at [75, 101] on input "[DATE] – / /" at bounding box center [74, 99] width 87 height 13
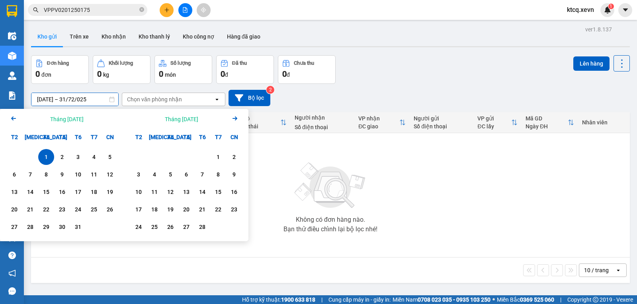
click at [134, 101] on div "Chọn văn phòng nhận" at bounding box center [154, 99] width 55 height 8
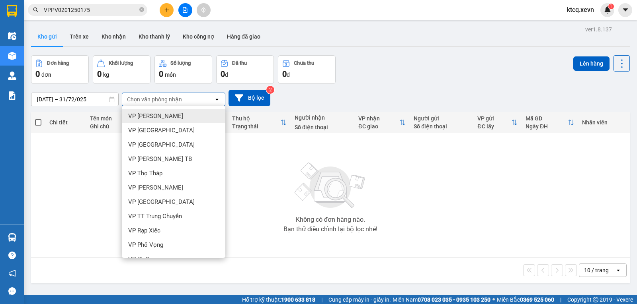
click at [320, 94] on div "[DATE] – 31/72/025 Press the down arrow key to interact with the calendar and s…" at bounding box center [330, 98] width 598 height 16
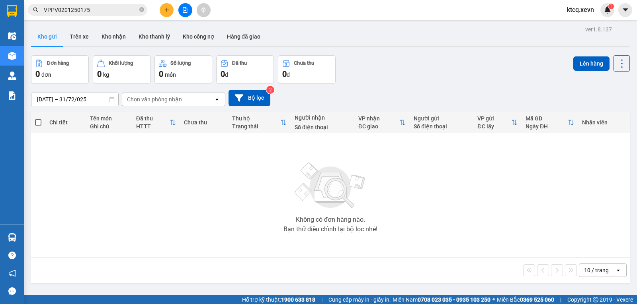
click at [215, 103] on div "open" at bounding box center [219, 99] width 11 height 13
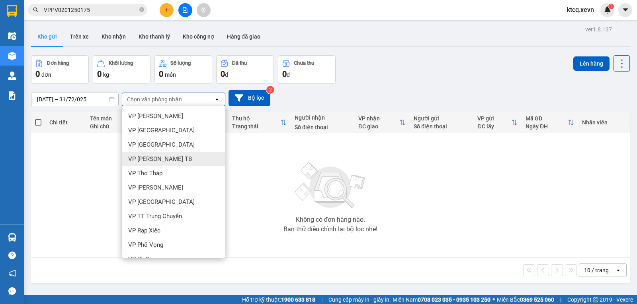
click at [181, 157] on div "VP [PERSON_NAME] TB" at bounding box center [173, 159] width 103 height 14
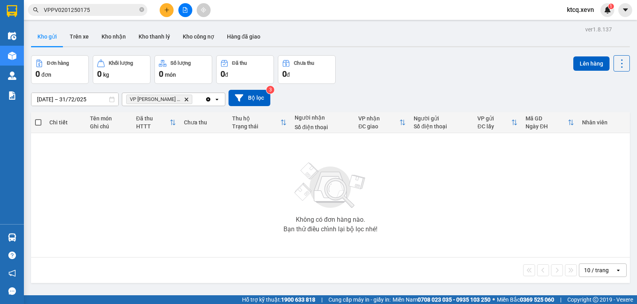
click at [86, 98] on input "[DATE] – 31/72/025" at bounding box center [74, 99] width 87 height 13
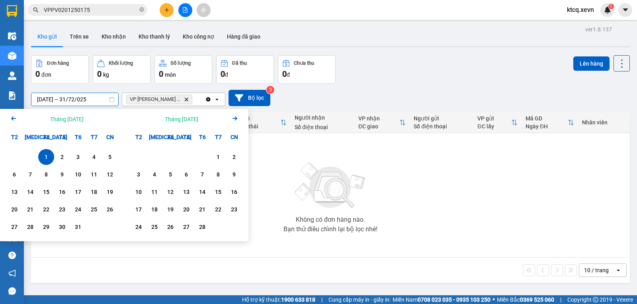
drag, startPoint x: 88, startPoint y: 99, endPoint x: 81, endPoint y: 99, distance: 6.8
click at [81, 99] on input "[DATE] – 31/72/025" at bounding box center [74, 99] width 87 height 13
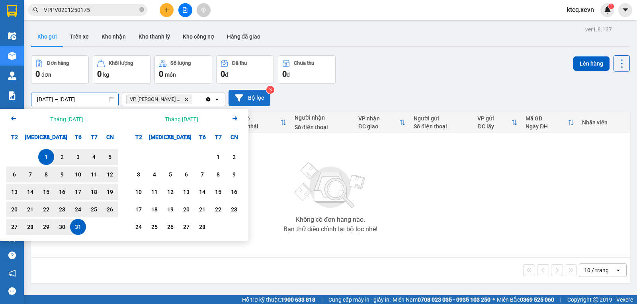
type input "[DATE] – [DATE]"
click at [236, 97] on icon at bounding box center [239, 98] width 8 height 8
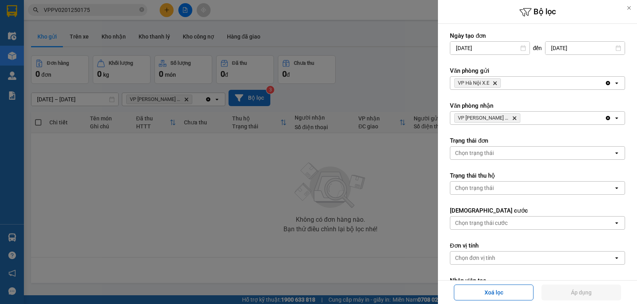
click at [603, 152] on div "Chọn trạng thái" at bounding box center [531, 153] width 163 height 13
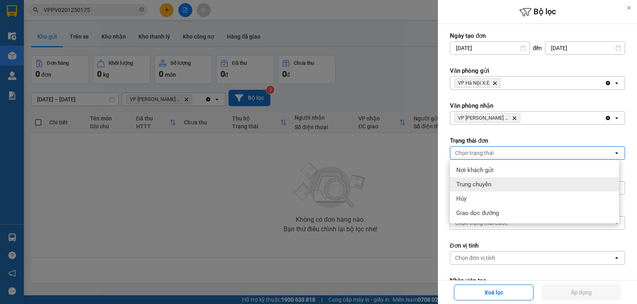
scroll to position [37, 0]
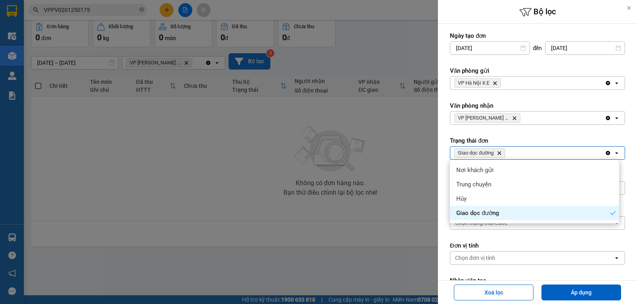
click at [294, 241] on div at bounding box center [318, 152] width 637 height 304
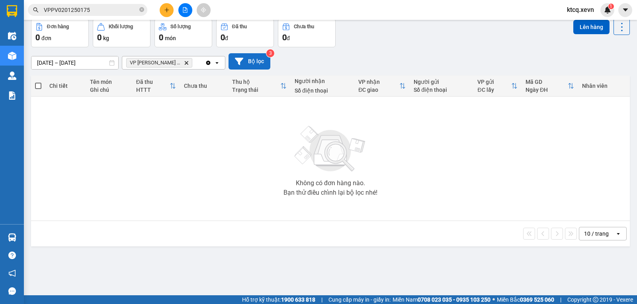
click at [248, 60] on button "Bộ lọc" at bounding box center [249, 61] width 42 height 16
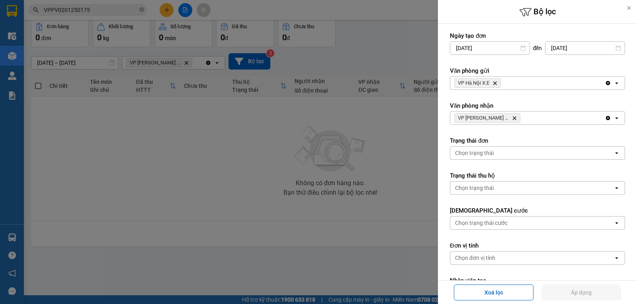
click at [266, 209] on div at bounding box center [318, 152] width 637 height 304
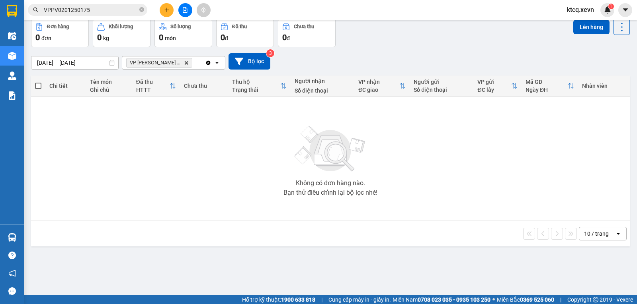
click at [228, 53] on button "Bộ lọc" at bounding box center [249, 61] width 42 height 16
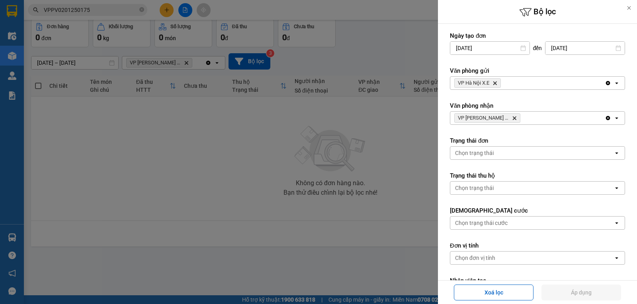
click at [251, 181] on div at bounding box center [318, 152] width 637 height 304
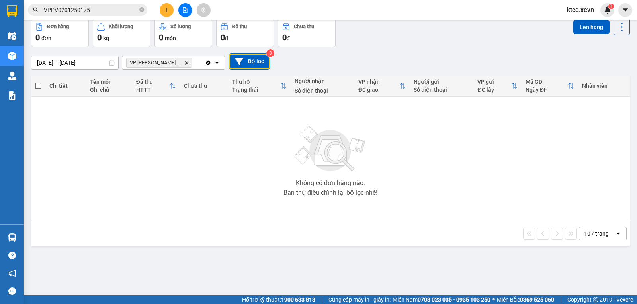
scroll to position [0, 0]
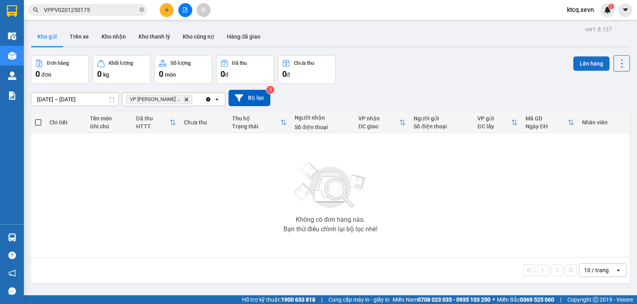
click at [578, 61] on button "Lên hàng" at bounding box center [591, 64] width 36 height 14
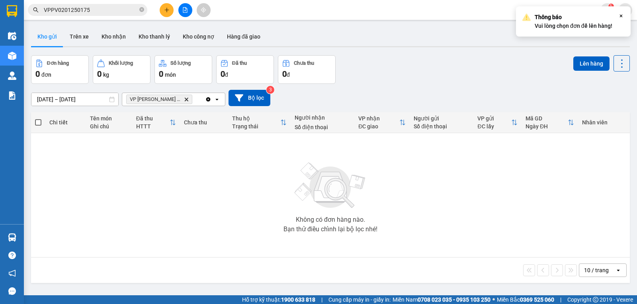
click at [460, 73] on div "Đơn hàng 0 đơn Khối lượng 0 kg Số lượng 0 món Đã thu 0 đ Chưa thu 0 đ Lên hàng" at bounding box center [330, 69] width 598 height 29
click at [210, 99] on icon "Clear all" at bounding box center [208, 99] width 4 height 4
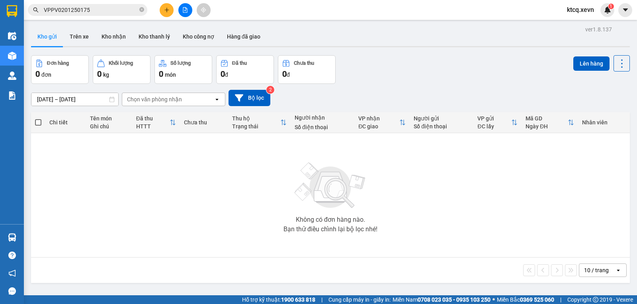
click at [210, 100] on div "Chọn văn phòng nhận" at bounding box center [168, 99] width 92 height 13
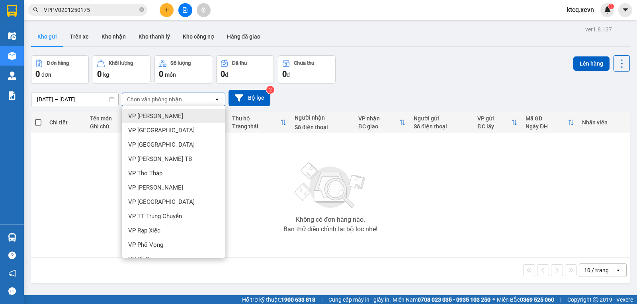
click at [86, 98] on input "[DATE] – [DATE]" at bounding box center [74, 99] width 87 height 13
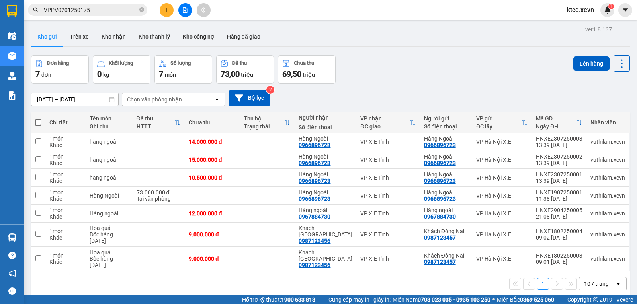
click at [144, 101] on div "Chọn văn phòng nhận" at bounding box center [154, 99] width 55 height 8
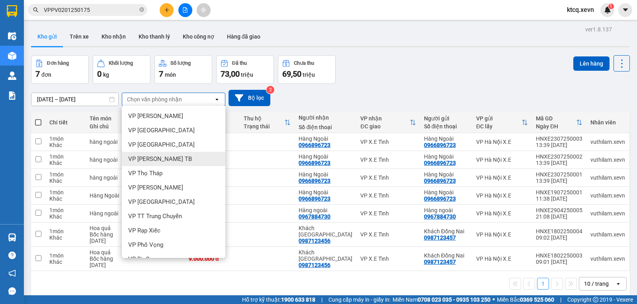
click at [158, 158] on span "VP [PERSON_NAME] TB" at bounding box center [160, 159] width 64 height 8
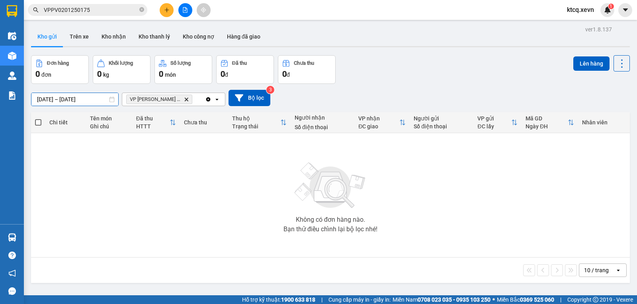
click at [97, 102] on input "[DATE] – [DATE]" at bounding box center [74, 99] width 87 height 13
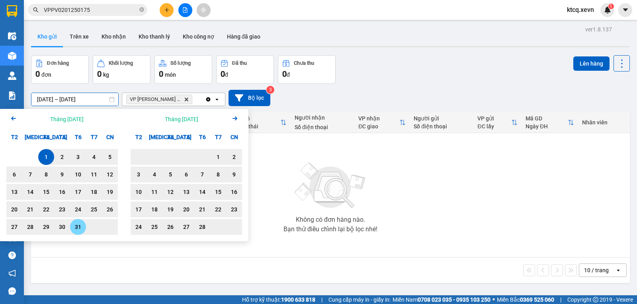
click at [78, 228] on div "31" at bounding box center [77, 227] width 11 height 10
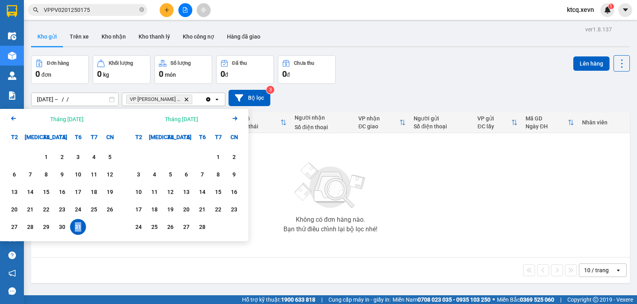
click at [78, 228] on div "31" at bounding box center [77, 227] width 11 height 10
type input "[DATE] – [DATE]"
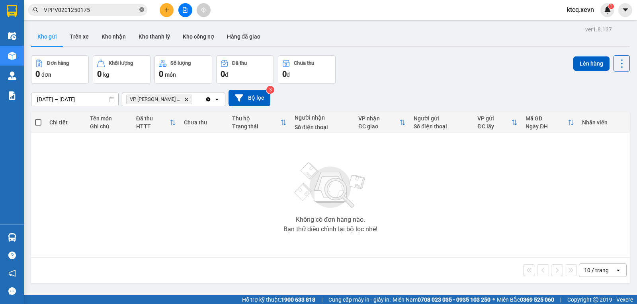
click at [140, 12] on icon "close-circle" at bounding box center [141, 9] width 5 height 5
paste input "VPPV0201250175"
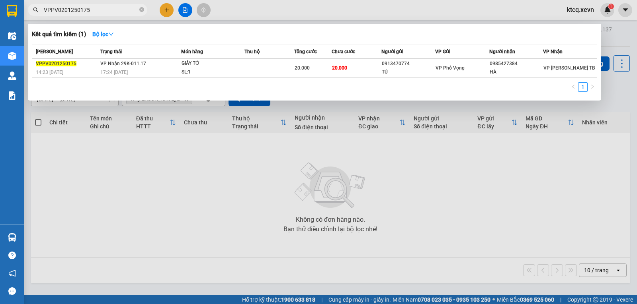
type input "VPPV0201250175"
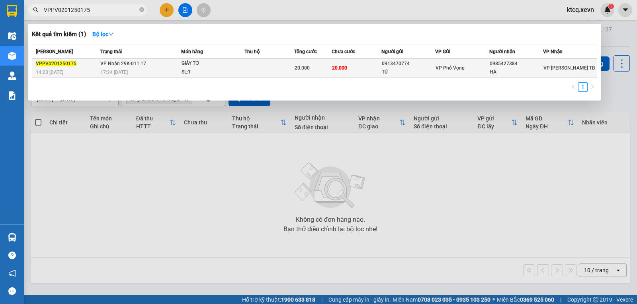
click at [62, 64] on span "VPPV0201250175" at bounding box center [56, 64] width 41 height 6
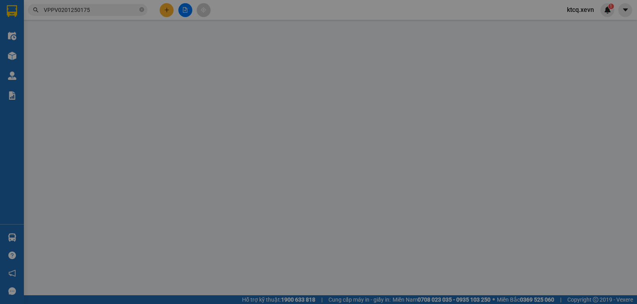
type input "0913470774"
type input "TÚ"
type input "0985427384"
type input "HÀ"
type input "20.000"
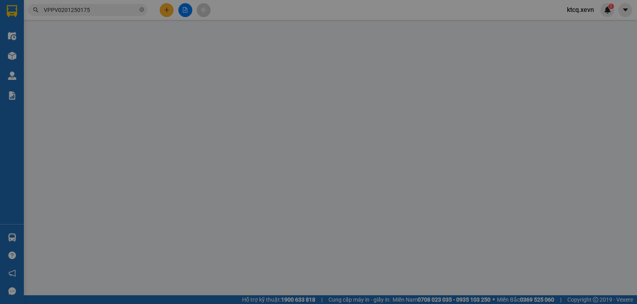
type input "20.000"
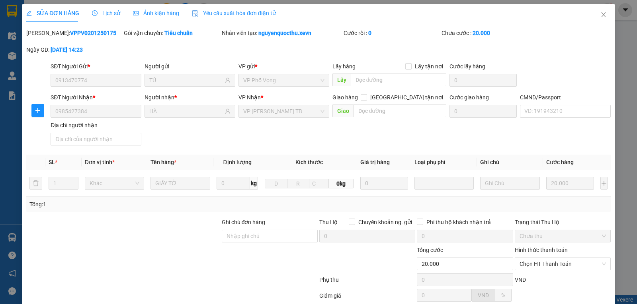
click at [108, 14] on span "Lịch sử" at bounding box center [106, 13] width 28 height 6
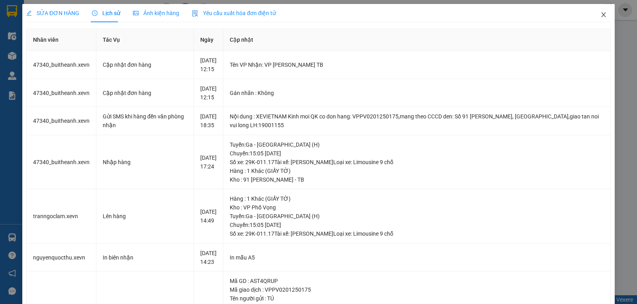
click at [600, 12] on icon "close" at bounding box center [603, 15] width 6 height 6
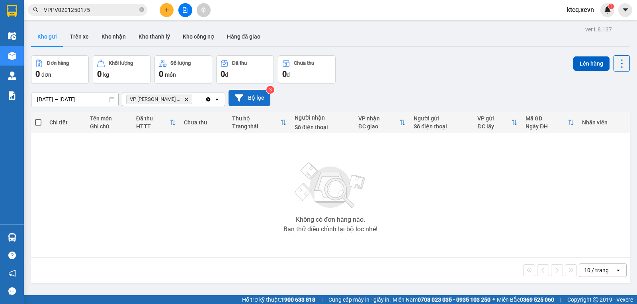
click at [244, 100] on button "Bộ lọc" at bounding box center [249, 98] width 42 height 16
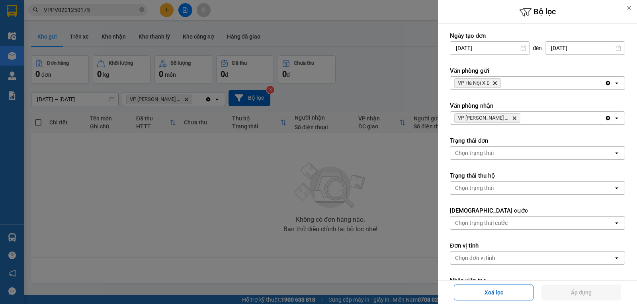
click at [194, 178] on div at bounding box center [318, 152] width 637 height 304
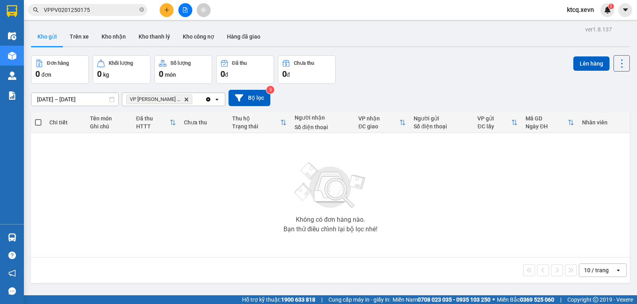
click at [228, 90] on button "Bộ lọc" at bounding box center [249, 98] width 42 height 16
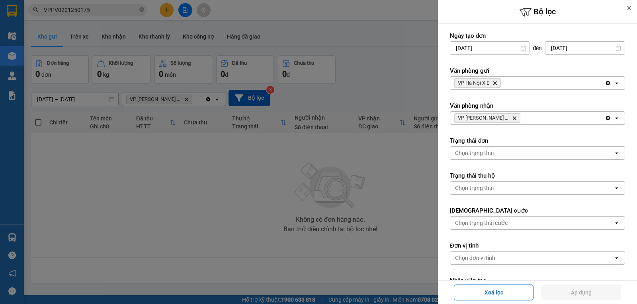
click at [125, 232] on div at bounding box center [318, 152] width 637 height 304
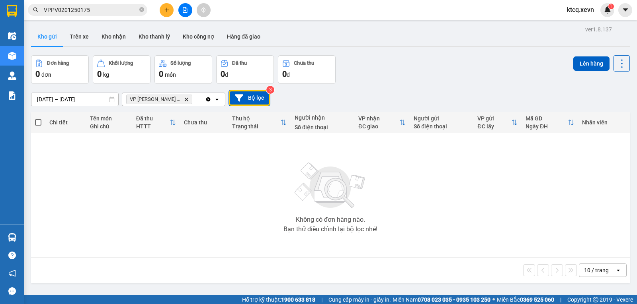
click at [57, 101] on input "[DATE] – [DATE]" at bounding box center [74, 99] width 87 height 13
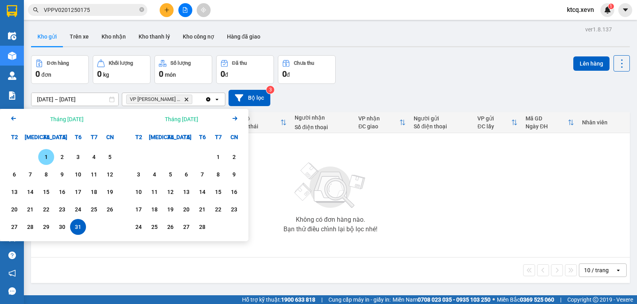
click at [45, 156] on div "1" at bounding box center [46, 157] width 11 height 10
click at [83, 100] on input "[DATE] – / /" at bounding box center [74, 99] width 87 height 13
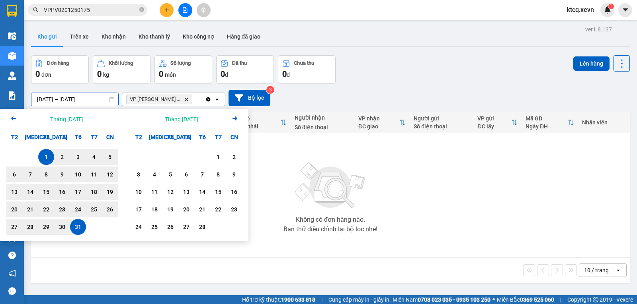
type input "[DATE] – [DATE]"
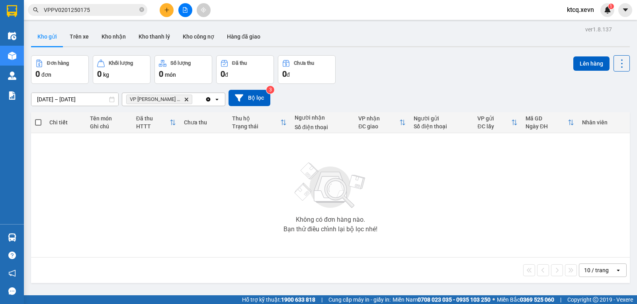
click at [431, 201] on div "Không có đơn hàng nào. Bạn thử điều chỉnh lại bộ lọc nhé!" at bounding box center [330, 195] width 591 height 119
click at [111, 37] on button "Kho nhận" at bounding box center [113, 36] width 37 height 19
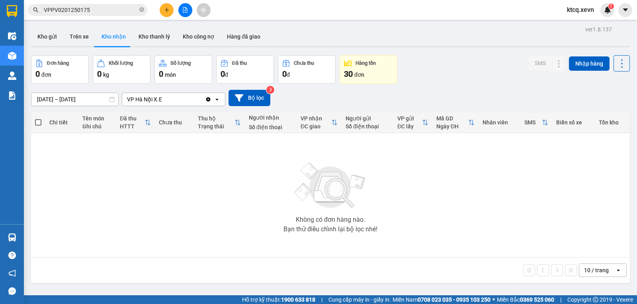
click at [101, 102] on input "[DATE] – [DATE]" at bounding box center [74, 99] width 87 height 13
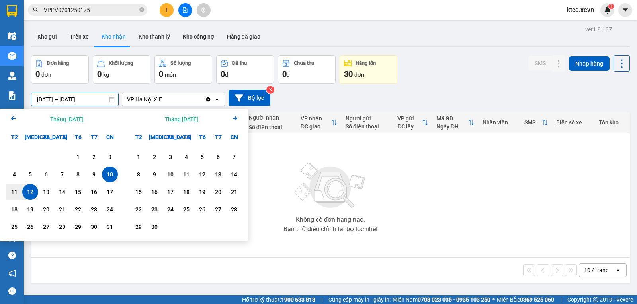
click at [15, 121] on icon "Arrow Left" at bounding box center [14, 119] width 10 height 10
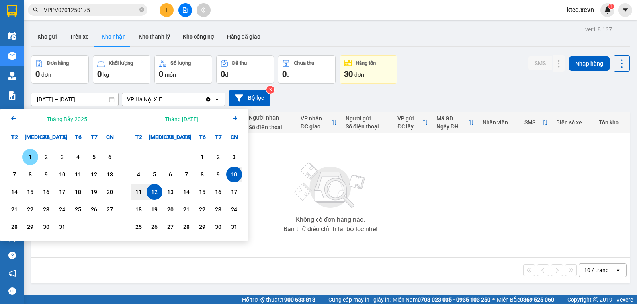
click at [15, 121] on icon "Arrow Left" at bounding box center [14, 119] width 10 height 10
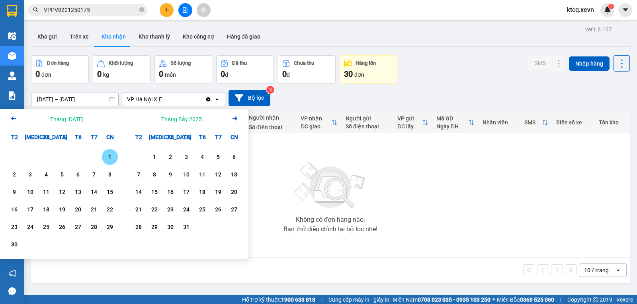
click at [15, 121] on icon "Arrow Left" at bounding box center [14, 119] width 10 height 10
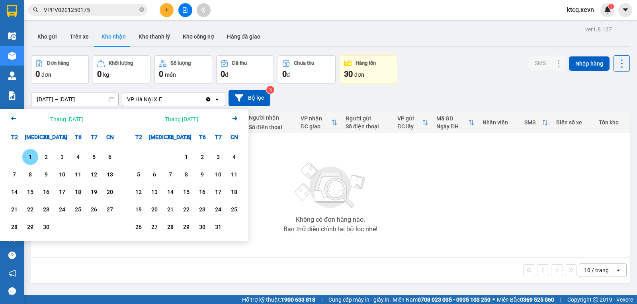
click at [15, 121] on icon "Arrow Left" at bounding box center [14, 119] width 10 height 10
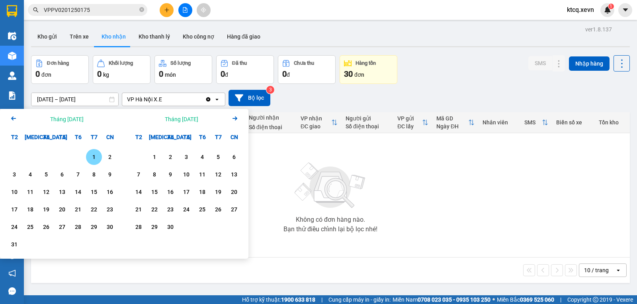
click at [15, 121] on icon "Arrow Left" at bounding box center [14, 119] width 10 height 10
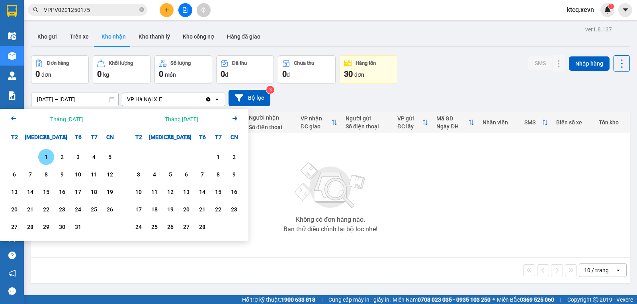
click at [47, 157] on div "1" at bounding box center [46, 157] width 11 height 10
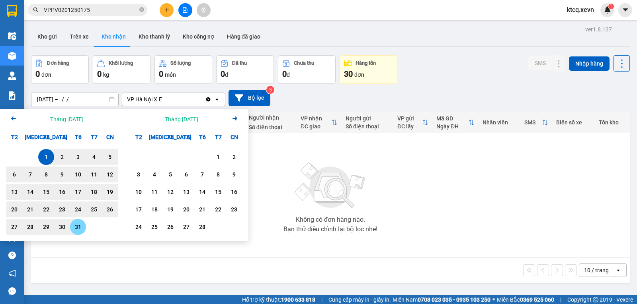
drag, startPoint x: 80, startPoint y: 228, endPoint x: 70, endPoint y: 196, distance: 33.7
click at [80, 228] on div "31" at bounding box center [77, 227] width 11 height 10
type input "[DATE] – [DATE]"
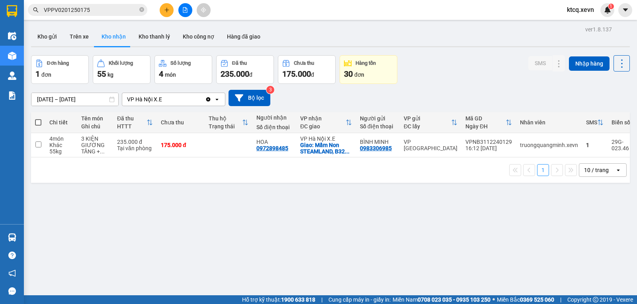
click at [209, 99] on icon "Clear value" at bounding box center [208, 99] width 4 height 4
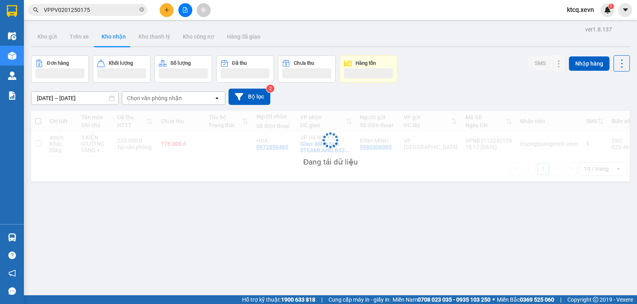
click at [195, 98] on div "Chọn văn phòng nhận" at bounding box center [168, 98] width 92 height 13
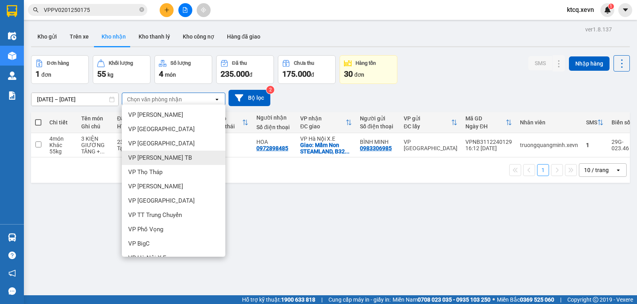
click at [176, 158] on div "VP [PERSON_NAME] TB" at bounding box center [173, 158] width 103 height 14
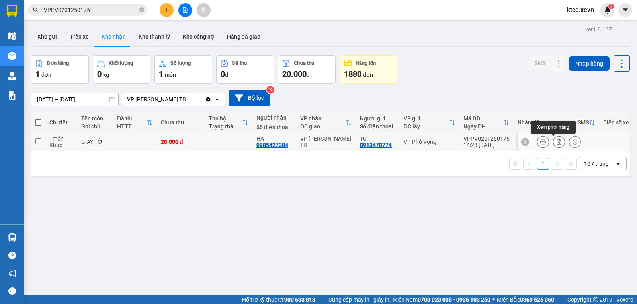
click at [553, 143] on button at bounding box center [558, 142] width 11 height 14
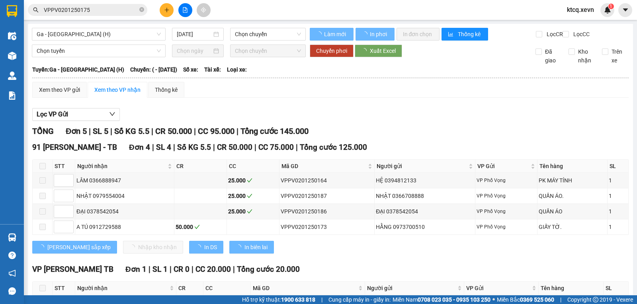
type input "[DATE]"
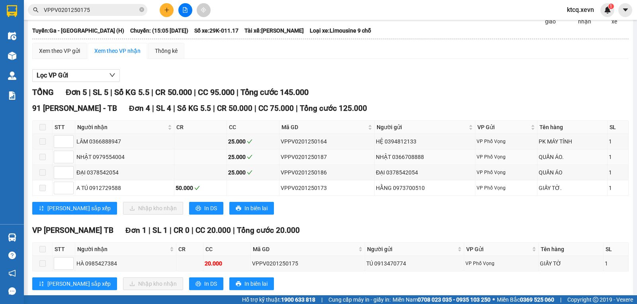
scroll to position [63, 0]
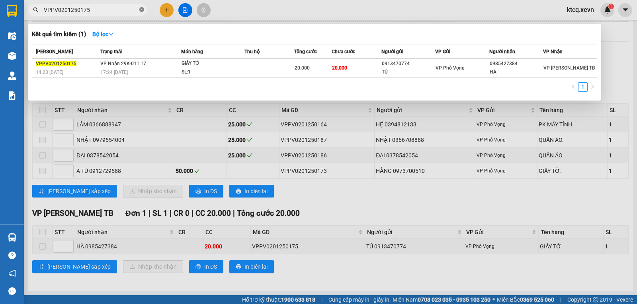
click at [140, 12] on icon "close-circle" at bounding box center [141, 9] width 5 height 5
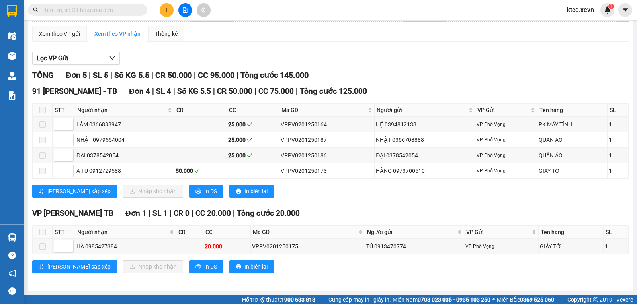
paste input "VPPV0201250196"
type input "VPPV0201250196"
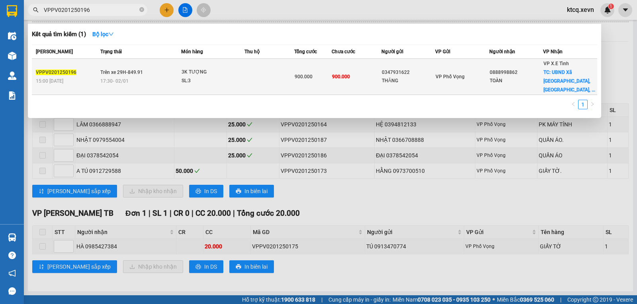
click at [60, 70] on span "VPPV0201250196" at bounding box center [56, 73] width 41 height 6
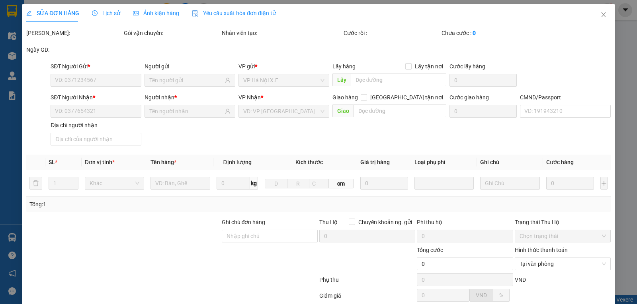
type input "0347931622"
type input "THĂNG"
type input "0888998862"
type input "TOÀN"
checkbox input "true"
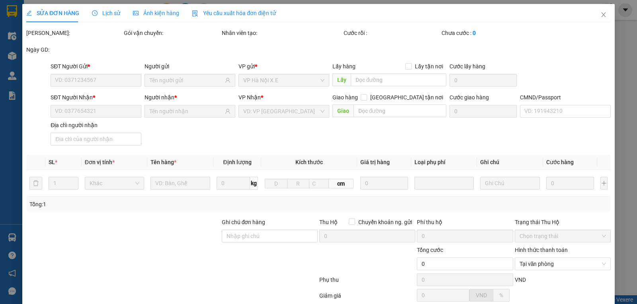
type input "UBND Xã [GEOGRAPHIC_DATA], [GEOGRAPHIC_DATA], [GEOGRAPHIC_DATA], [GEOGRAPHIC_DA…"
type input "200.000"
type input "036096002592 [PERSON_NAME] CẤP TIẾN 2 [GEOGRAPHIC_DATA]"
type input "900.000"
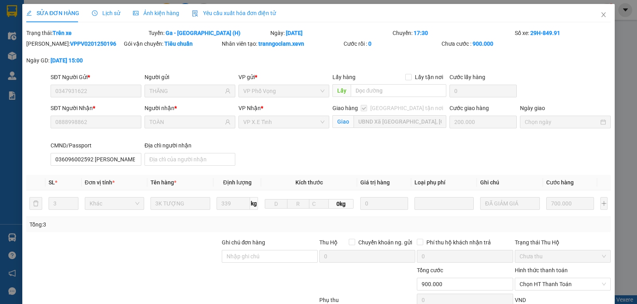
click at [110, 16] on span "Lịch sử" at bounding box center [106, 13] width 28 height 6
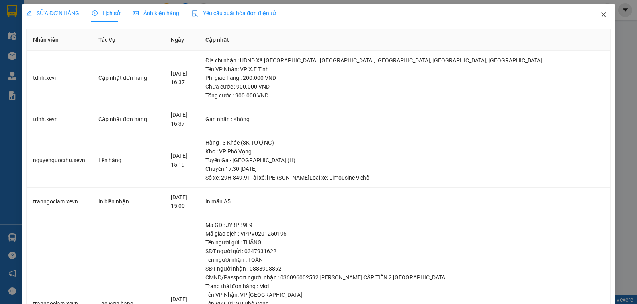
click at [600, 17] on icon "close" at bounding box center [603, 15] width 6 height 6
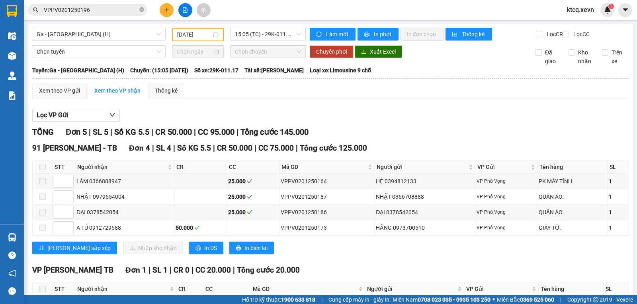
click at [139, 10] on span "VPPV0201250196" at bounding box center [87, 10] width 119 height 12
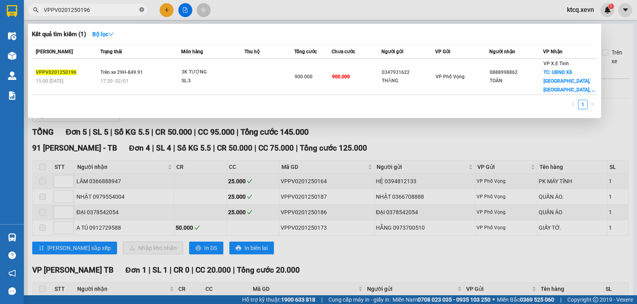
click at [143, 9] on icon "close-circle" at bounding box center [141, 9] width 5 height 5
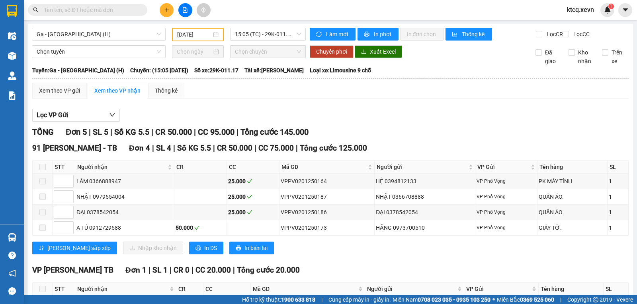
paste input "VPNĐ0301250119"
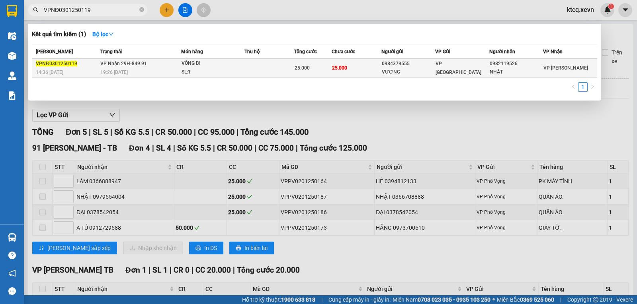
type input "VPNĐ0301250119"
click at [72, 66] on span "VPNĐ0301250119" at bounding box center [56, 64] width 41 height 6
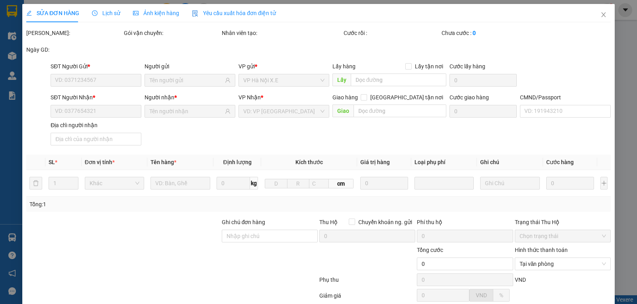
type input "0984379555"
type input "VƯƠNG"
type input "0982119526"
type input "NHẬT"
type input "25.000"
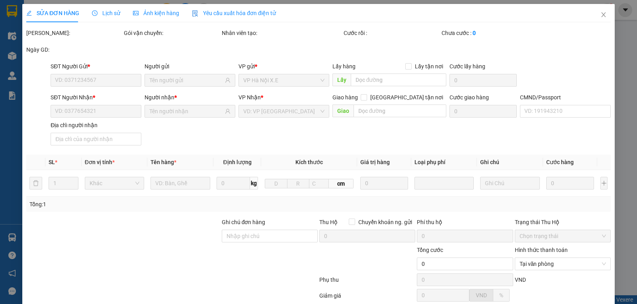
type input "25.000"
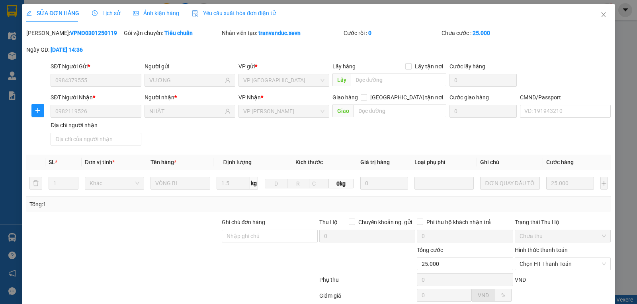
click at [104, 14] on span "Lịch sử" at bounding box center [106, 13] width 28 height 6
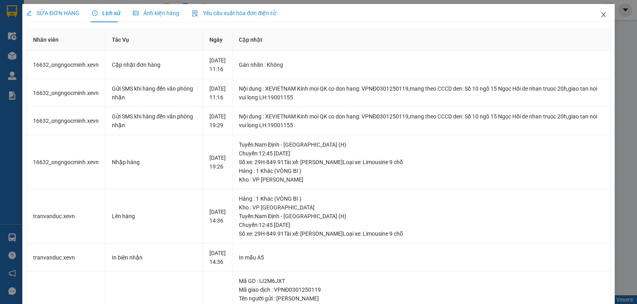
click at [600, 17] on icon "close" at bounding box center [603, 15] width 6 height 6
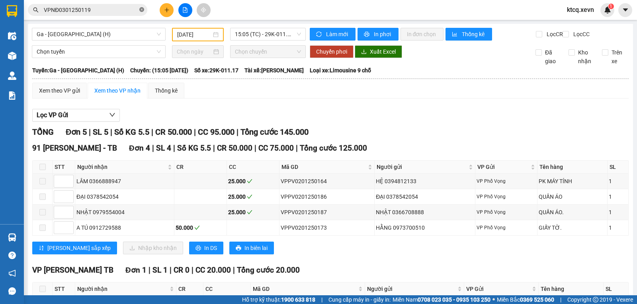
click at [139, 10] on icon "close-circle" at bounding box center [141, 9] width 5 height 5
paste input "VPNĐ0301250015"
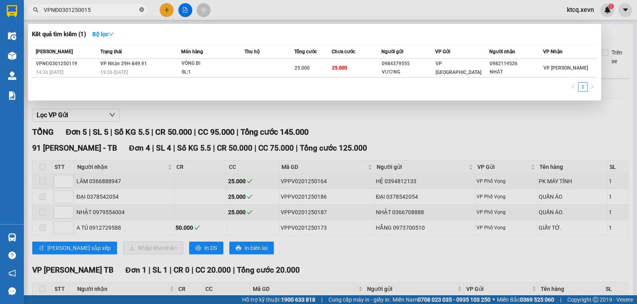
type input "VPNĐ0301250015"
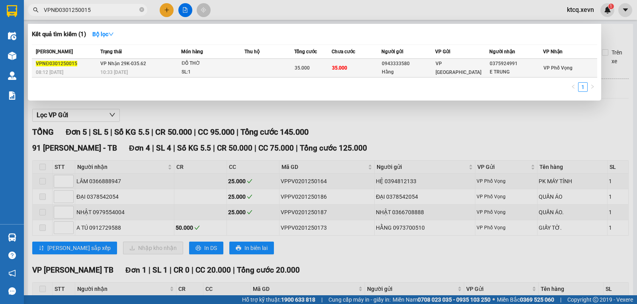
click at [68, 63] on span "VPNĐ0301250015" at bounding box center [56, 64] width 41 height 6
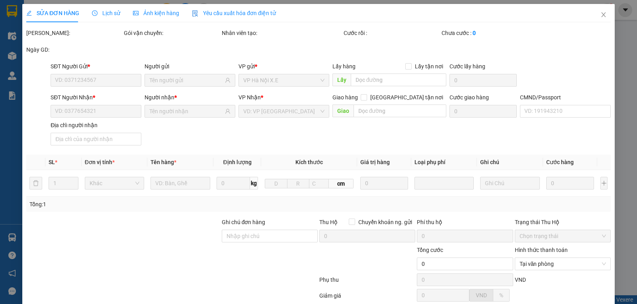
type input "0943333580"
type input "Hằng"
type input "0375924991"
type input "E TRUNG"
type input "036204015935 NAM"
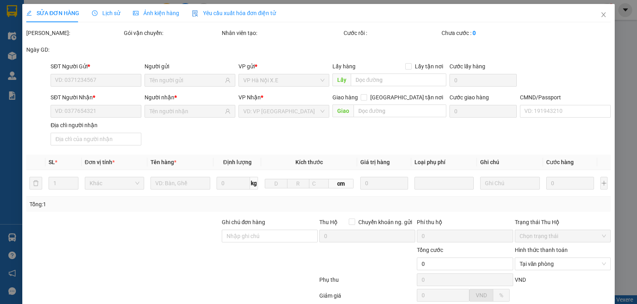
type input "35.000"
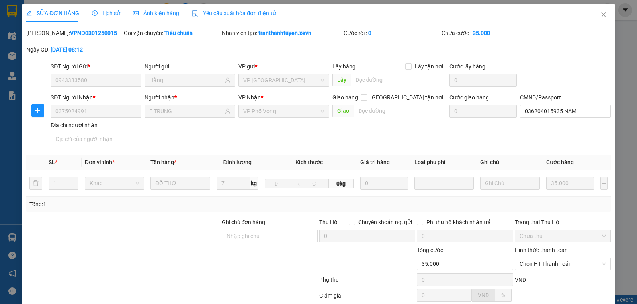
click at [96, 15] on icon "clock-circle" at bounding box center [95, 13] width 6 height 6
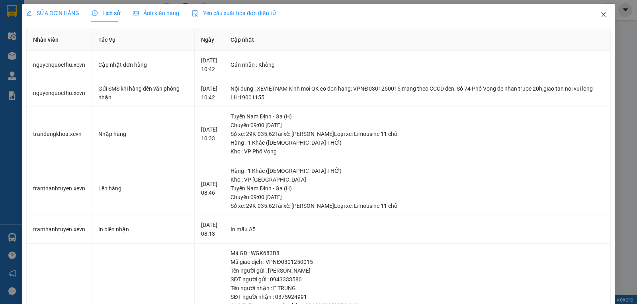
click at [601, 17] on icon "close" at bounding box center [603, 14] width 4 height 5
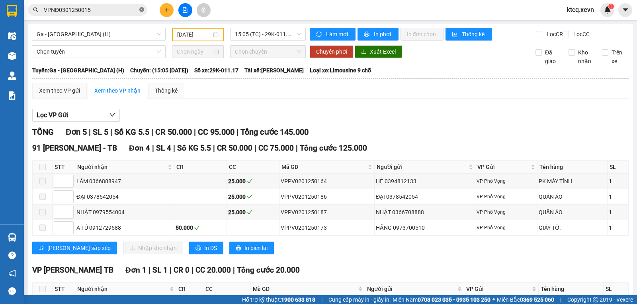
click at [142, 12] on icon "close-circle" at bounding box center [141, 9] width 5 height 5
paste input "[PERSON_NAME]"
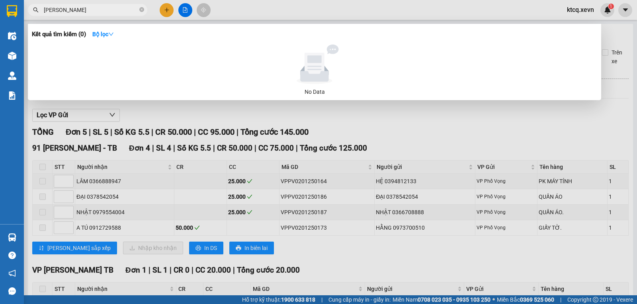
type input "[PERSON_NAME]"
click at [142, 11] on icon "close-circle" at bounding box center [141, 9] width 5 height 5
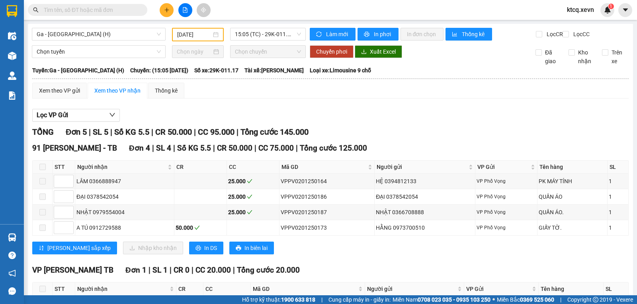
paste input "VPNH0301250014"
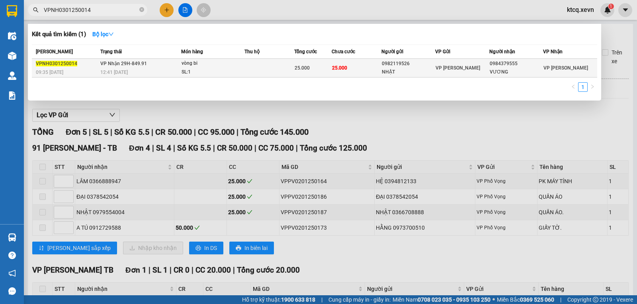
type input "VPNH0301250014"
click at [51, 64] on span "VPNH0301250014" at bounding box center [56, 64] width 41 height 6
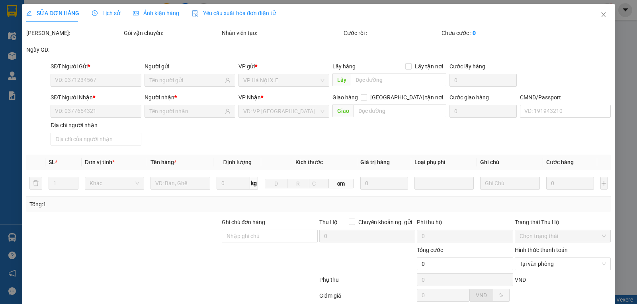
type input "0982119526"
type input "NHẬT"
type input "0984379555"
type input "VƯƠNG"
type input "CHÍNH CHỦ LẤY"
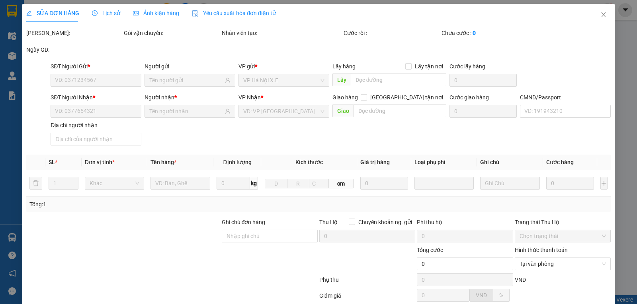
type input "ĐƠN QUAY ĐẦU TỔNG ĐÀI BÁO"
type input "25.000"
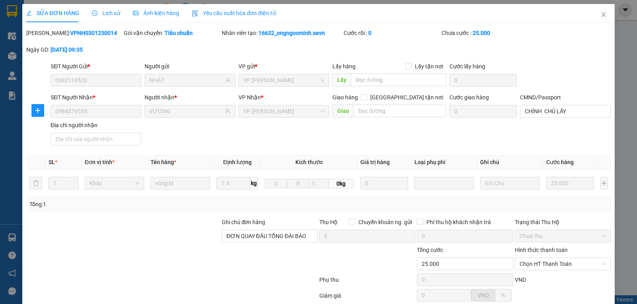
click at [105, 15] on span "Lịch sử" at bounding box center [106, 13] width 28 height 6
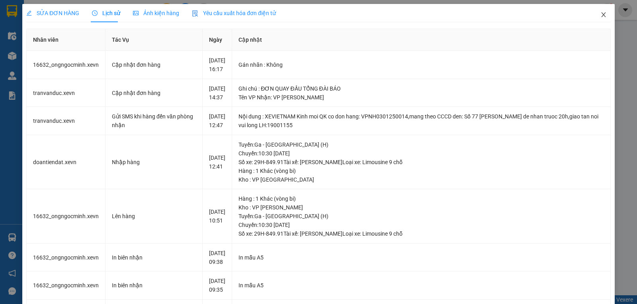
click at [600, 13] on icon "close" at bounding box center [603, 15] width 6 height 6
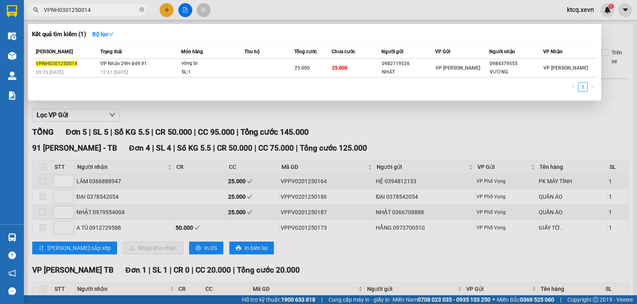
click at [102, 9] on input "VPNH0301250014" at bounding box center [91, 10] width 94 height 9
click at [140, 10] on icon "close-circle" at bounding box center [141, 9] width 5 height 5
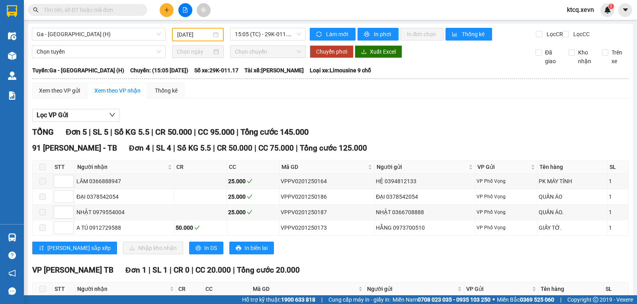
paste input "VPNH0301250032"
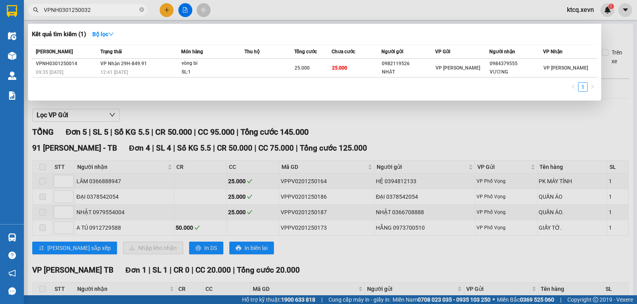
type input "VPNH0301250032"
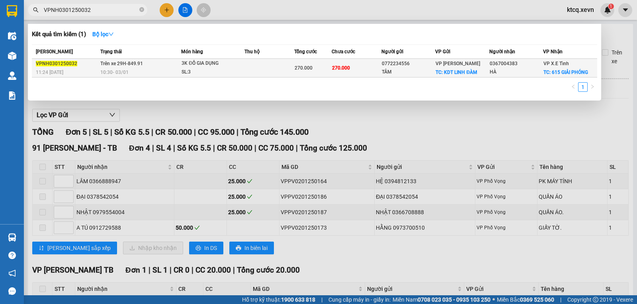
click at [71, 62] on span "VPNH0301250032" at bounding box center [56, 64] width 41 height 6
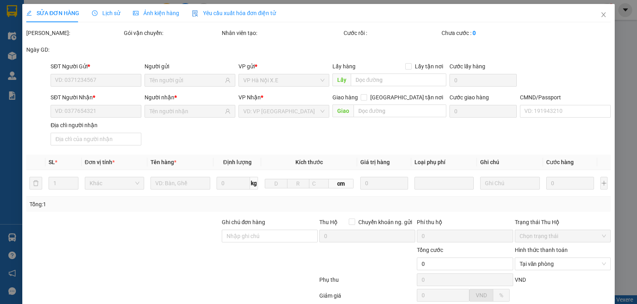
type input "0772234556"
type input "TÂM"
checkbox input "true"
type input "KDT LINH ĐÀM"
type input "75.000"
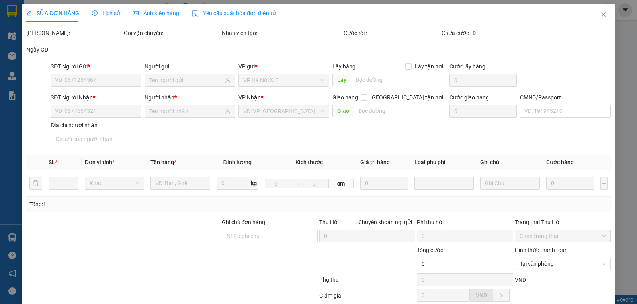
type input "0367004383"
type input "HÀ"
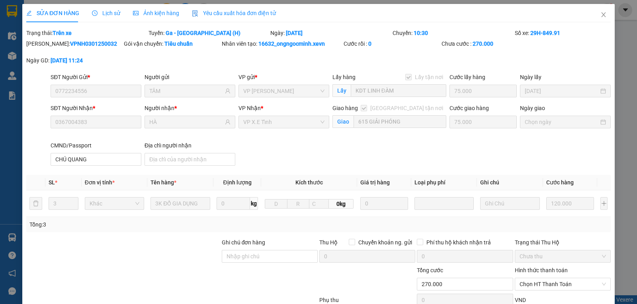
click at [105, 16] on span "Lịch sử" at bounding box center [106, 13] width 28 height 6
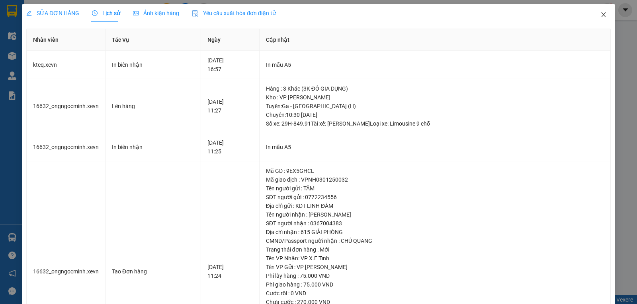
click at [600, 15] on icon "close" at bounding box center [603, 15] width 6 height 6
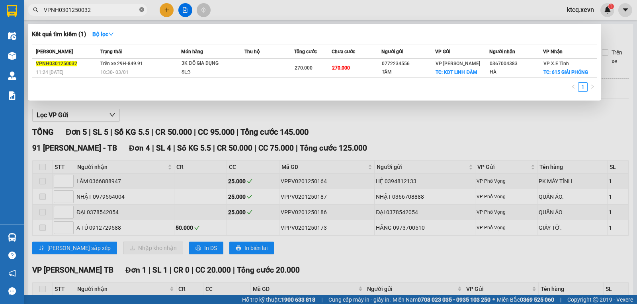
click at [142, 10] on icon "close-circle" at bounding box center [141, 9] width 5 height 5
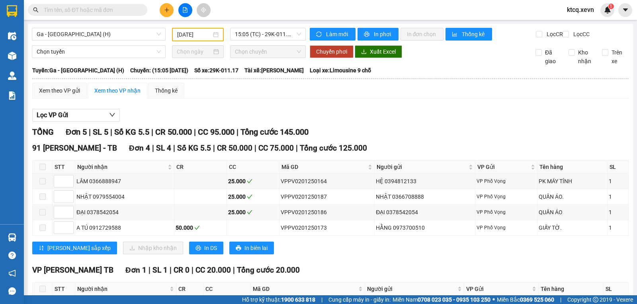
paste input "VPPV0701250213"
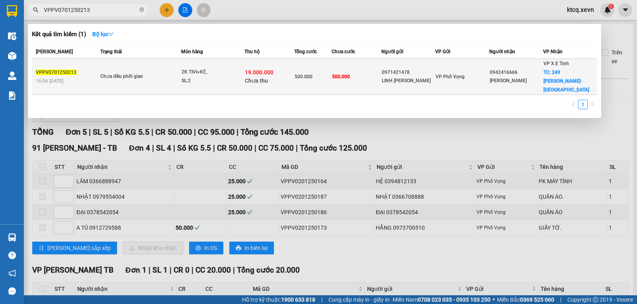
click at [64, 70] on span "VPPV0701250213" at bounding box center [56, 73] width 41 height 6
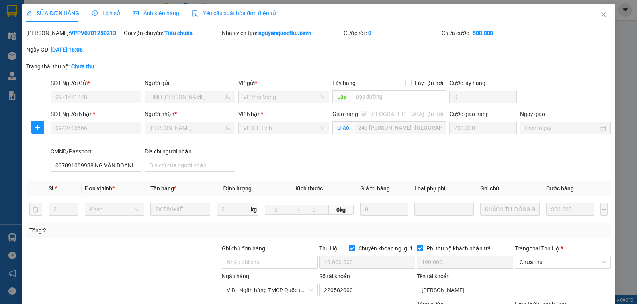
drag, startPoint x: 99, startPoint y: 10, endPoint x: 116, endPoint y: 21, distance: 20.4
click at [99, 10] on span "Lịch sử" at bounding box center [106, 13] width 28 height 6
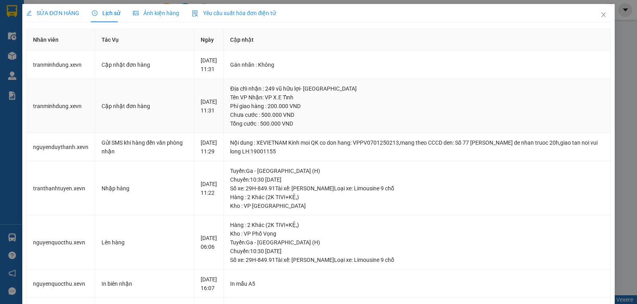
click at [279, 119] on div "Chưa cước : 500.000 VND" at bounding box center [417, 115] width 374 height 9
click at [600, 12] on icon "close" at bounding box center [603, 15] width 6 height 6
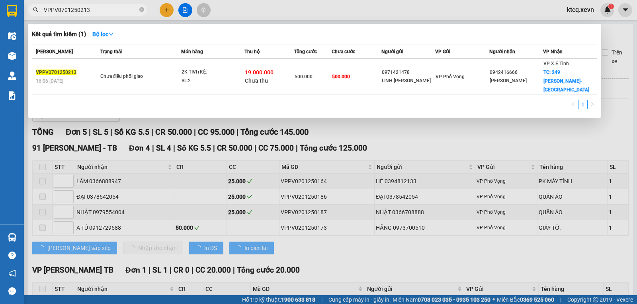
click at [108, 10] on input "VPPV0701250213" at bounding box center [91, 10] width 94 height 9
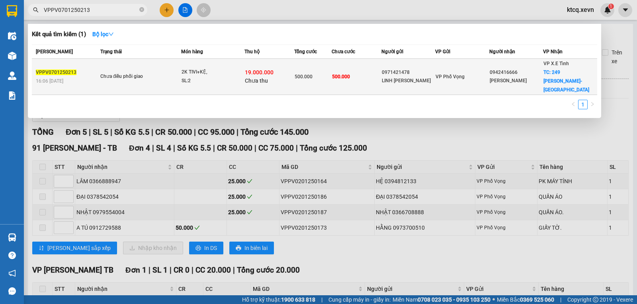
click at [200, 70] on div "2K TIVI+KỆ," at bounding box center [211, 72] width 60 height 9
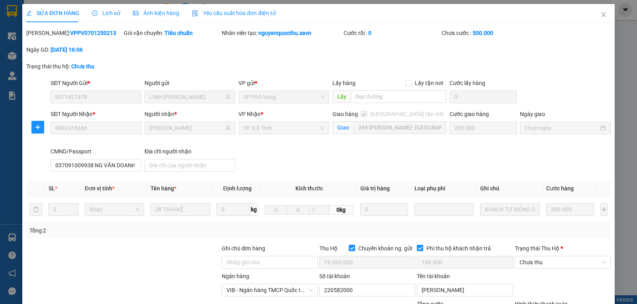
scroll to position [130, 0]
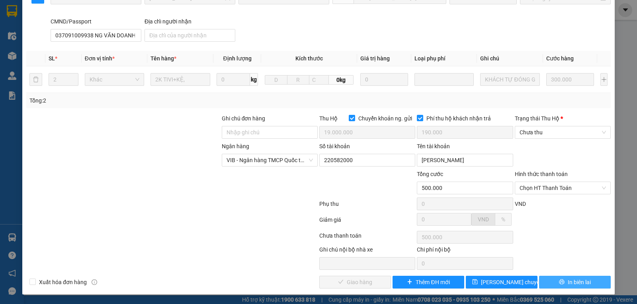
click at [576, 286] on span "In biên lai" at bounding box center [578, 282] width 23 height 9
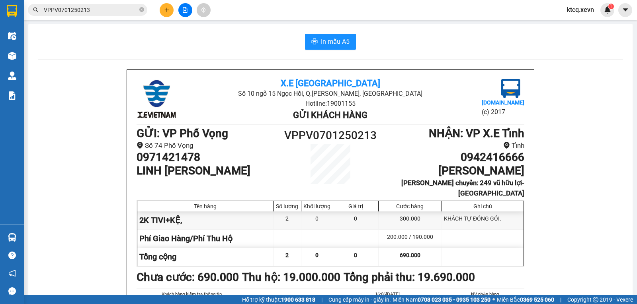
scroll to position [80, 0]
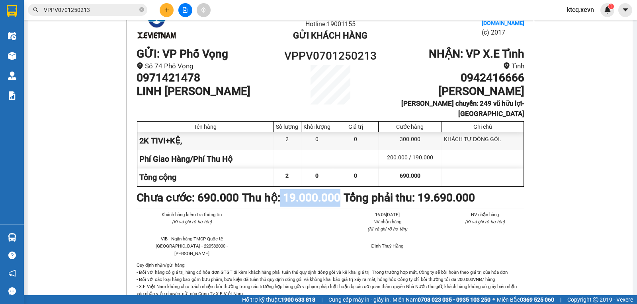
drag, startPoint x: 280, startPoint y: 187, endPoint x: 338, endPoint y: 191, distance: 57.8
click at [338, 191] on b "Thu hộ: 19.000.000" at bounding box center [291, 197] width 98 height 13
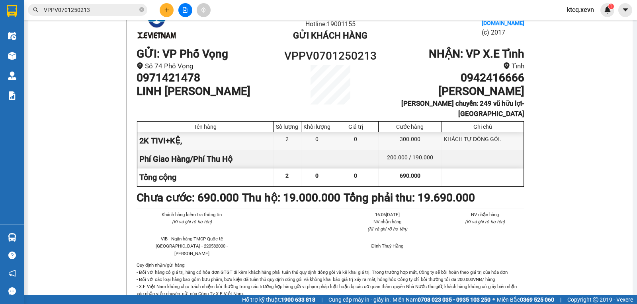
drag, startPoint x: 338, startPoint y: 191, endPoint x: 409, endPoint y: 148, distance: 83.2
click at [409, 150] on div "200.000 / 190.000" at bounding box center [409, 159] width 63 height 18
